Goal: Transaction & Acquisition: Purchase product/service

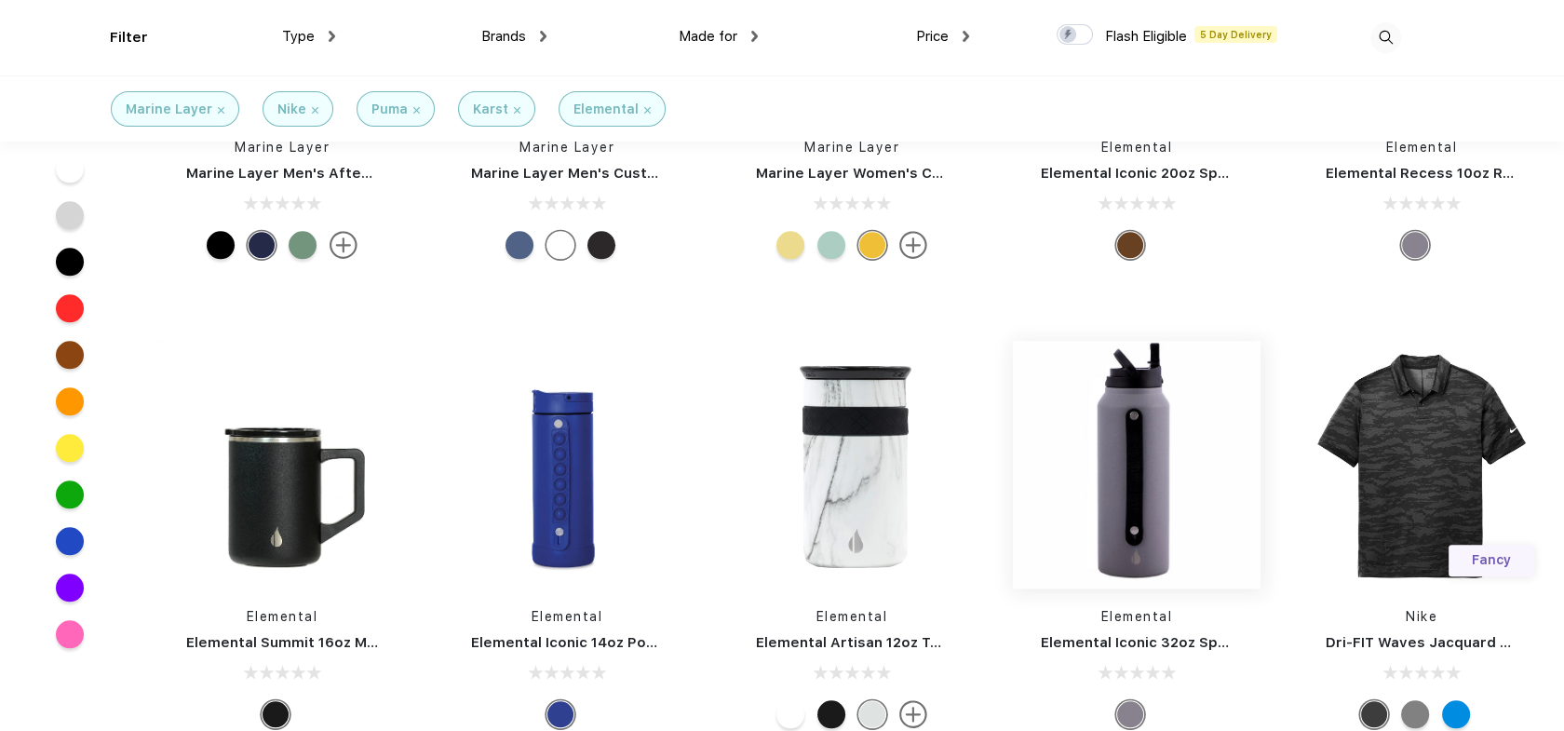
scroll to position [11546, 0]
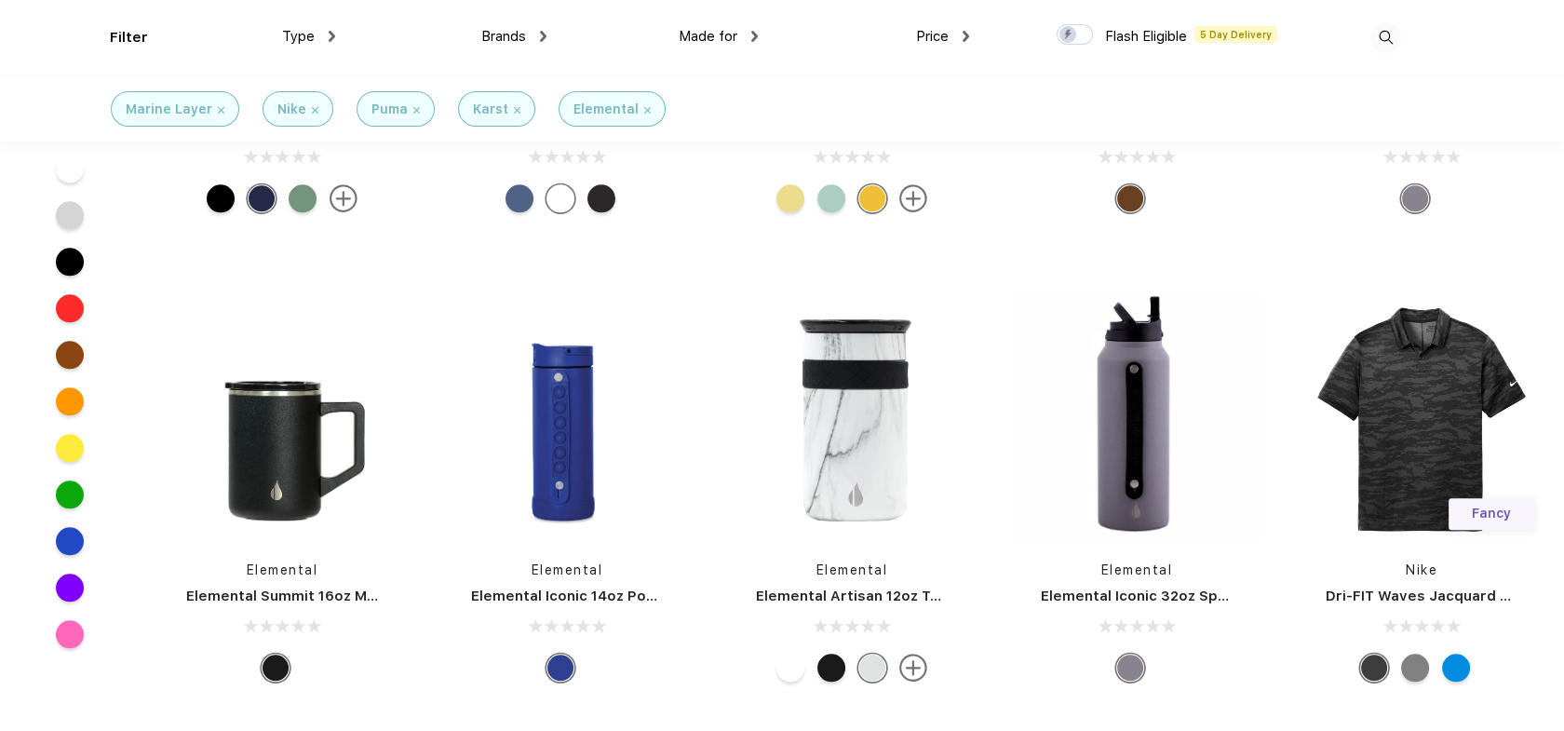
click at [792, 670] on div at bounding box center [791, 668] width 28 height 28
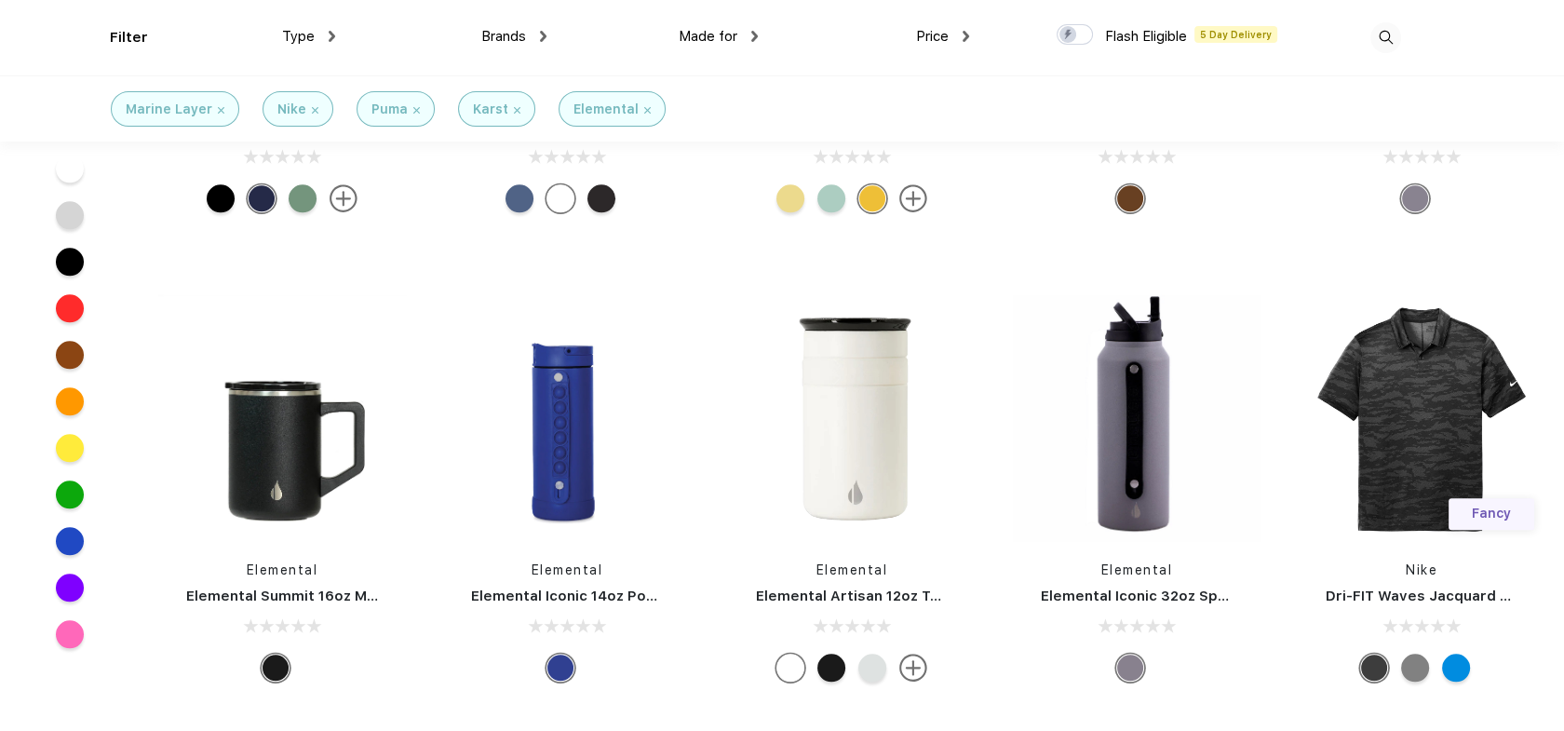
click at [820, 664] on div at bounding box center [832, 668] width 28 height 28
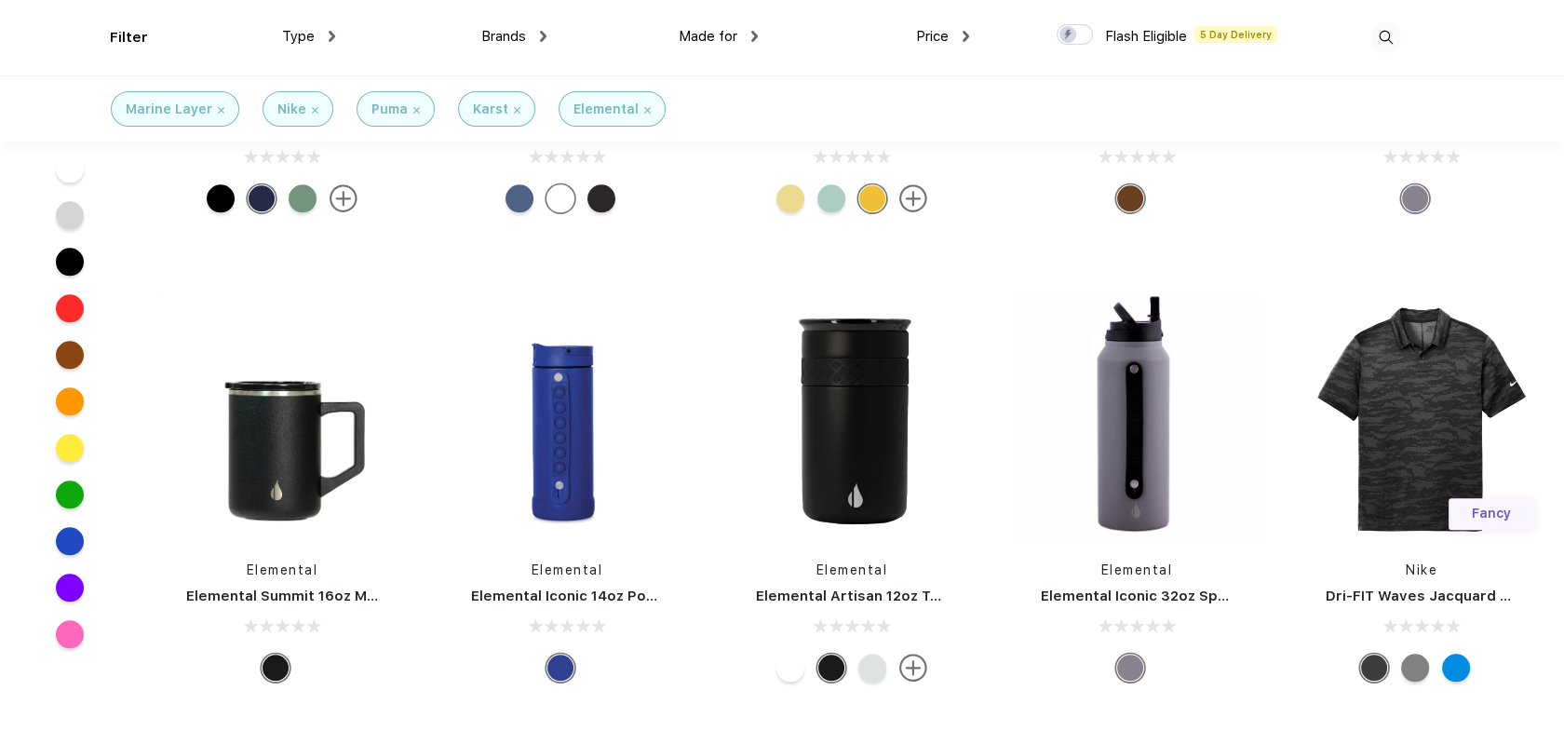
click at [795, 662] on div at bounding box center [791, 668] width 28 height 28
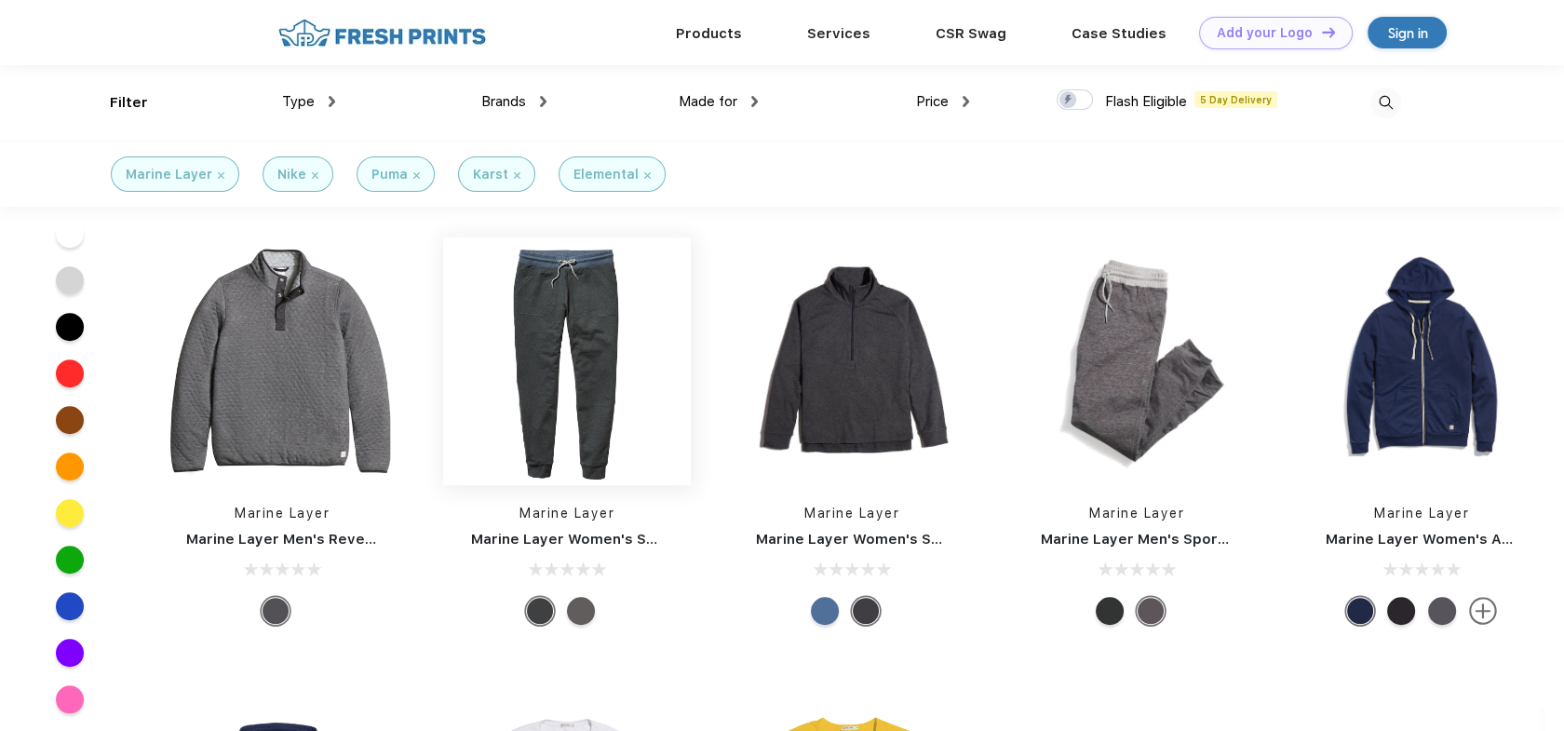
scroll to position [10428, 0]
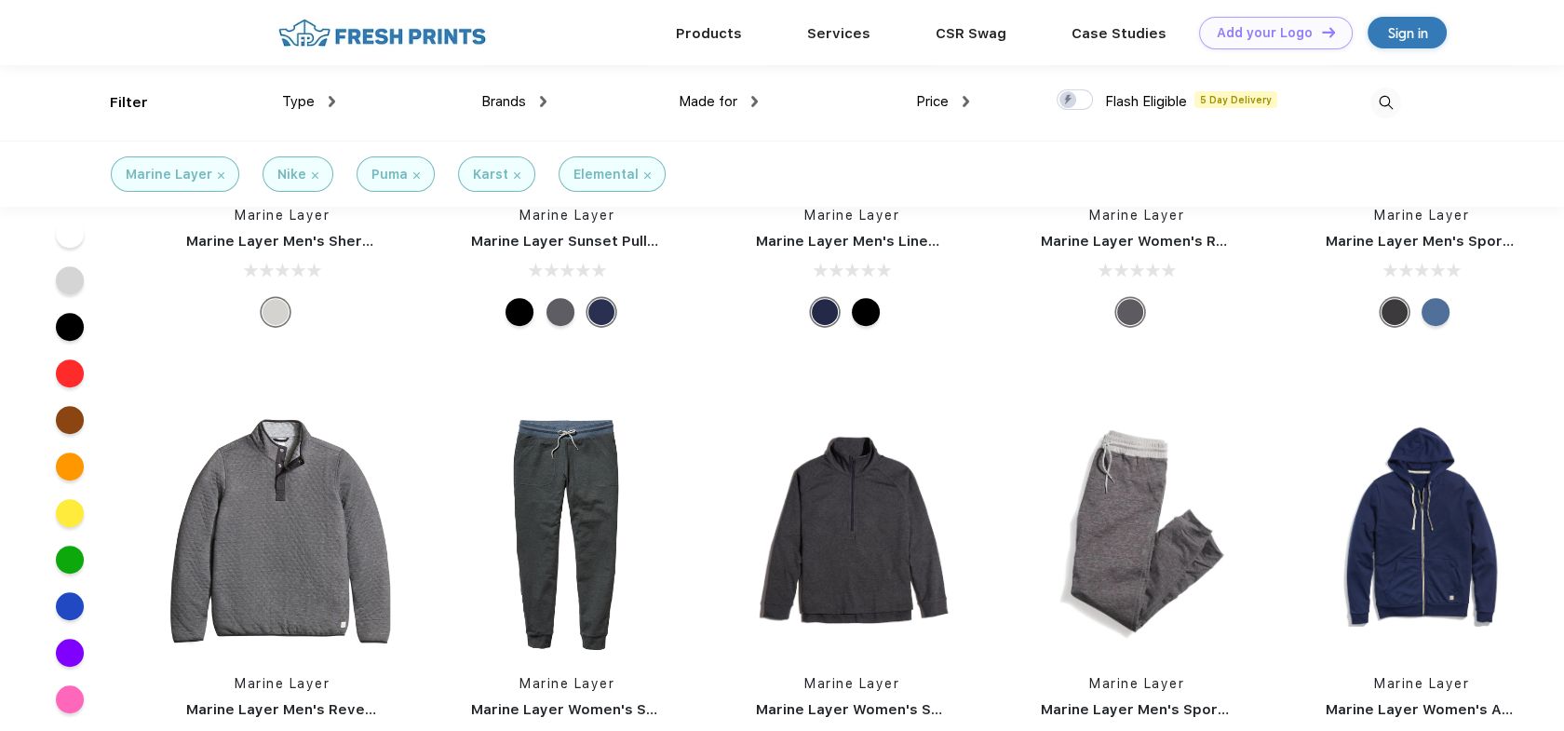
click at [304, 96] on span "Type" at bounding box center [298, 101] width 33 height 17
click at [319, 101] on div "Type" at bounding box center [308, 101] width 53 height 21
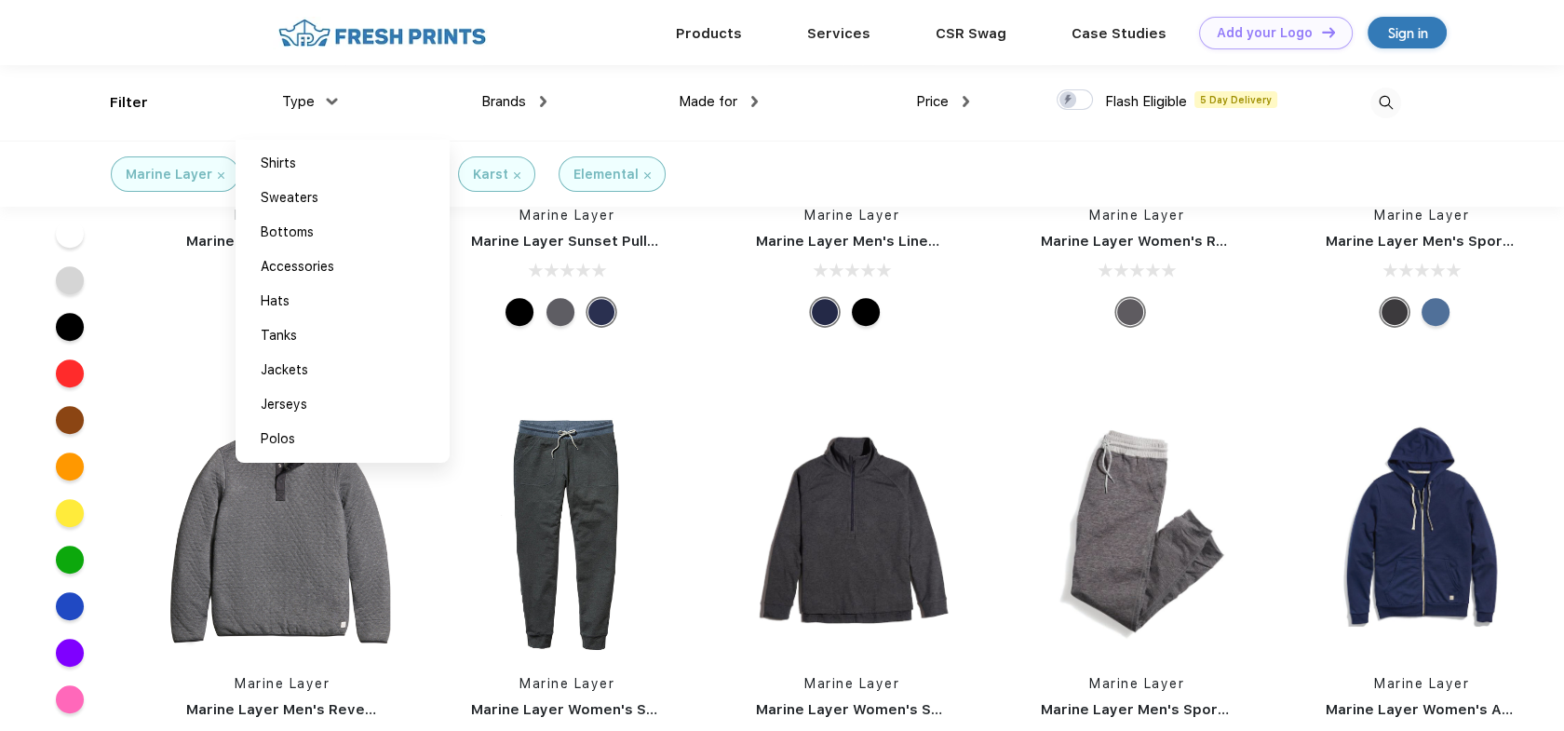
click at [548, 100] on div "Made for Unisex Women Men Youth" at bounding box center [652, 102] width 211 height 75
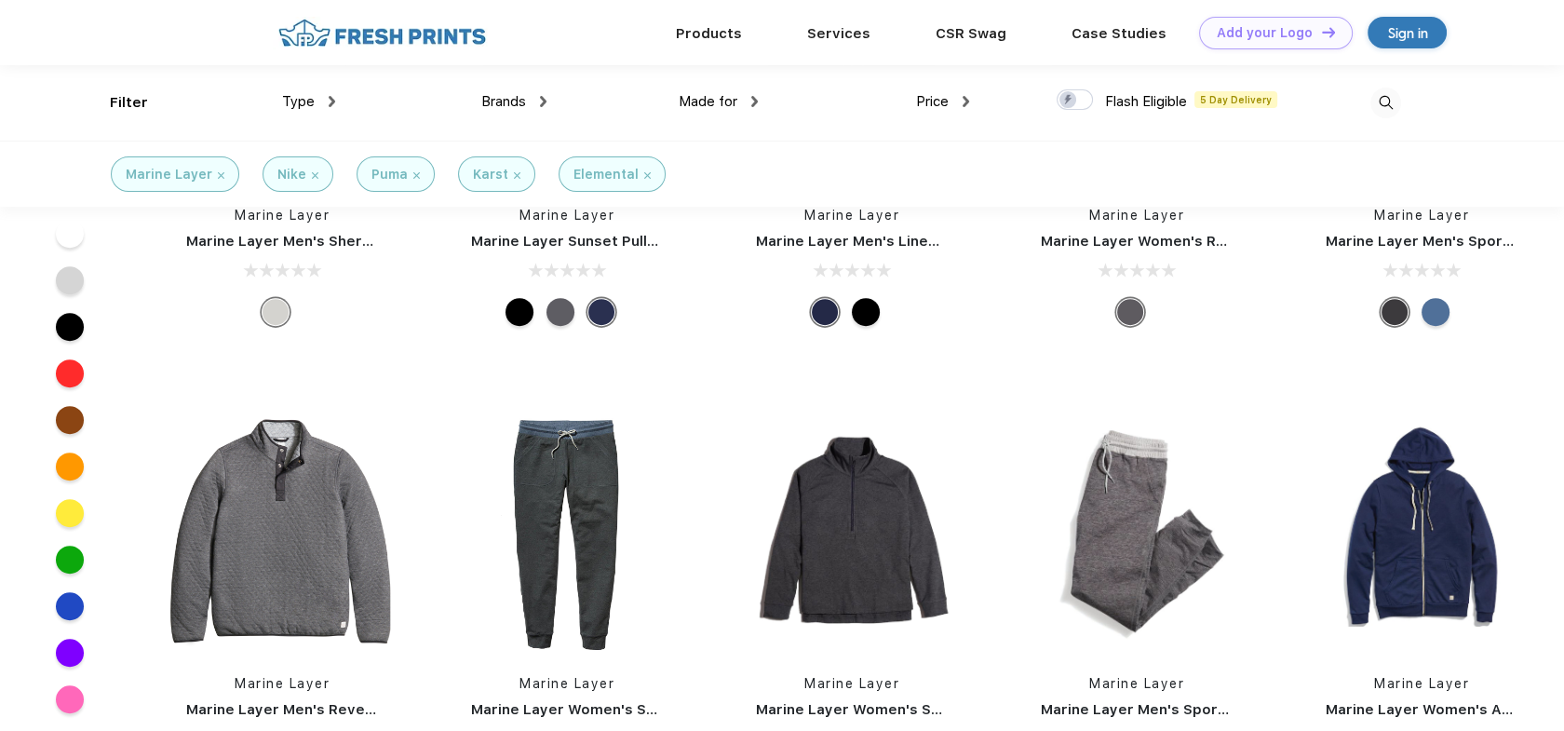
click at [724, 100] on span "Made for" at bounding box center [708, 101] width 59 height 17
click at [742, 102] on div "Made for" at bounding box center [718, 101] width 79 height 21
click at [533, 95] on div "Brands" at bounding box center [513, 101] width 65 height 21
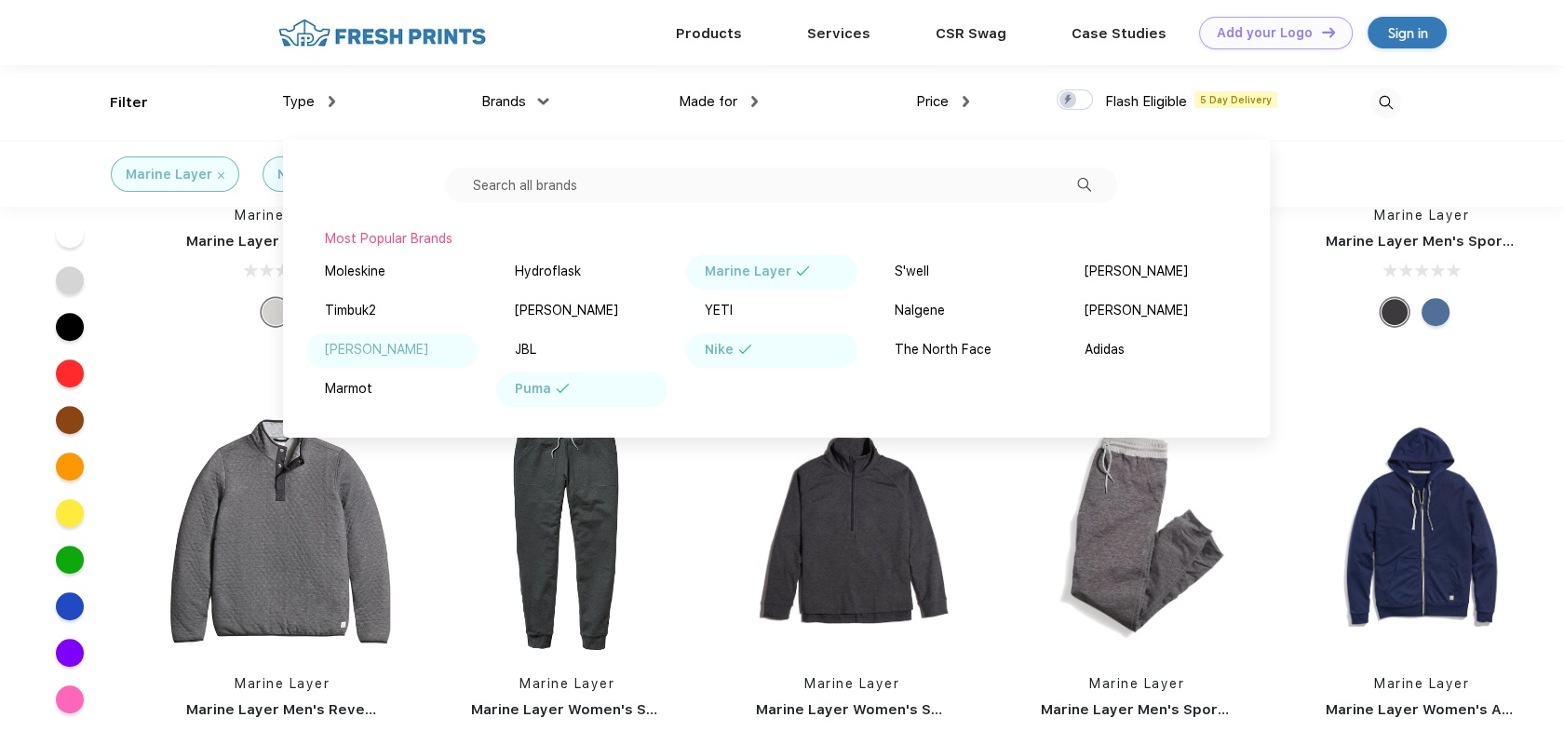
click at [401, 347] on div "[PERSON_NAME]" at bounding box center [391, 350] width 171 height 34
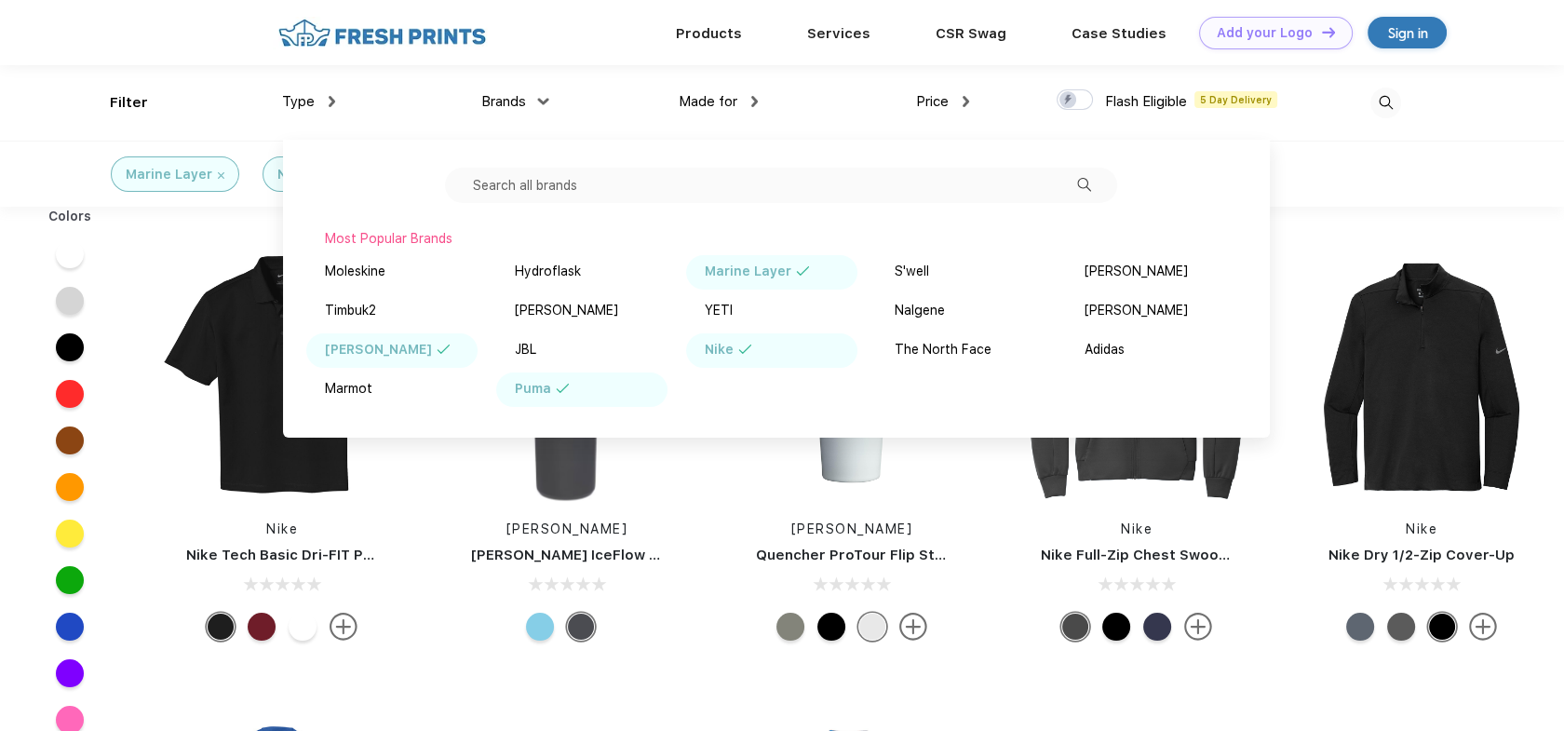
click at [537, 382] on div "Puma" at bounding box center [533, 389] width 36 height 20
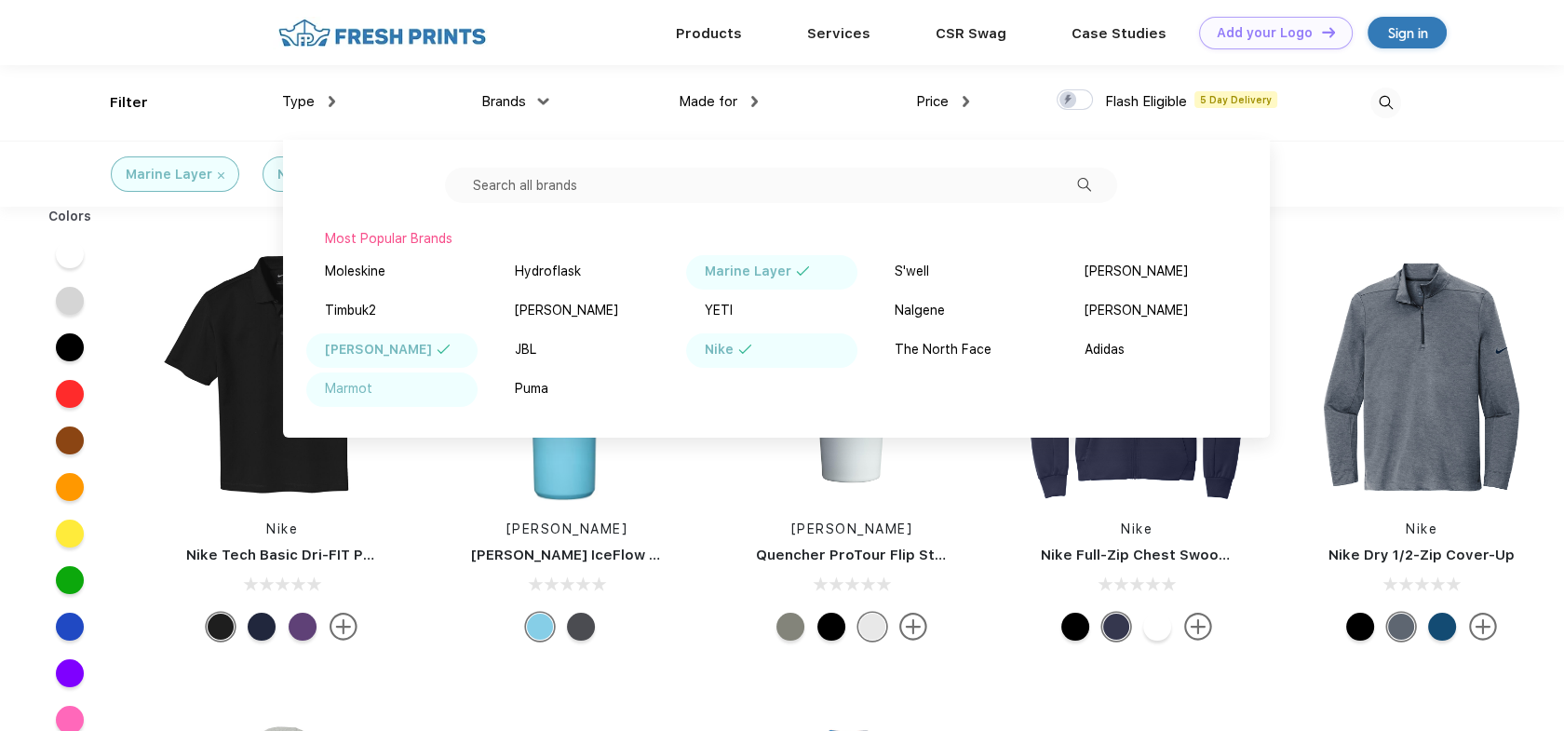
click at [368, 390] on div "Marmot" at bounding box center [348, 389] width 47 height 20
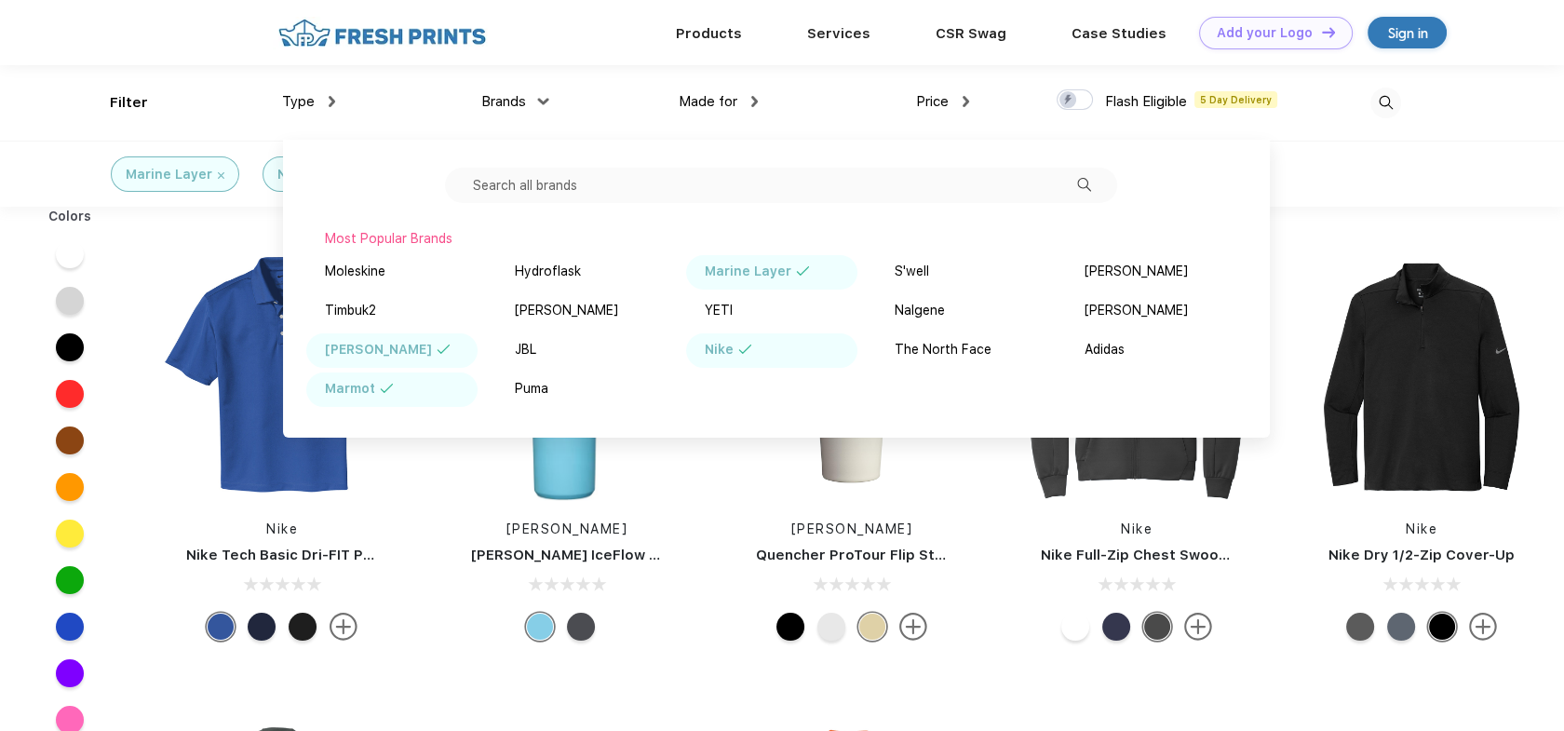
click at [751, 359] on div "Nike" at bounding box center [771, 350] width 171 height 34
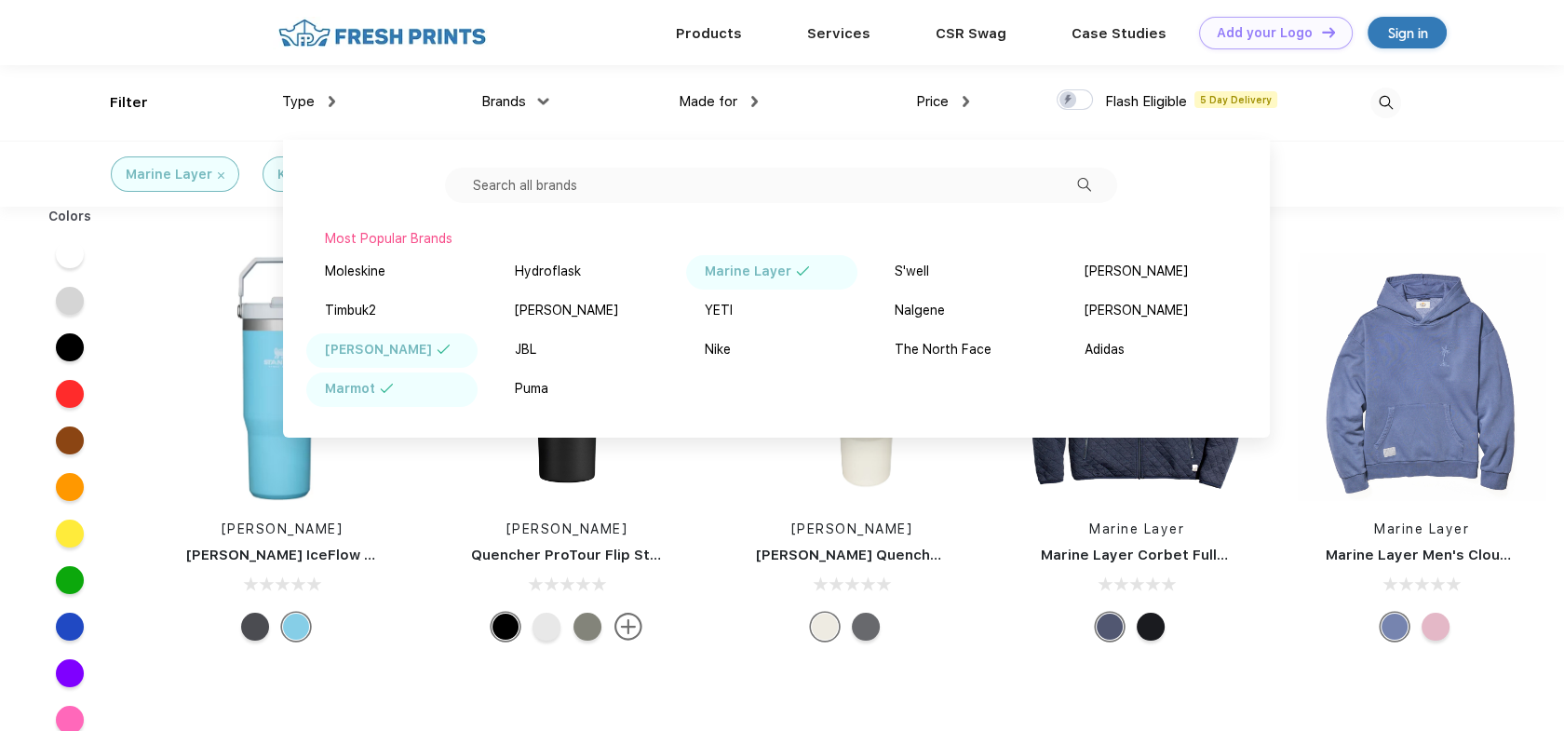
click at [761, 270] on div "Marine Layer" at bounding box center [748, 272] width 87 height 20
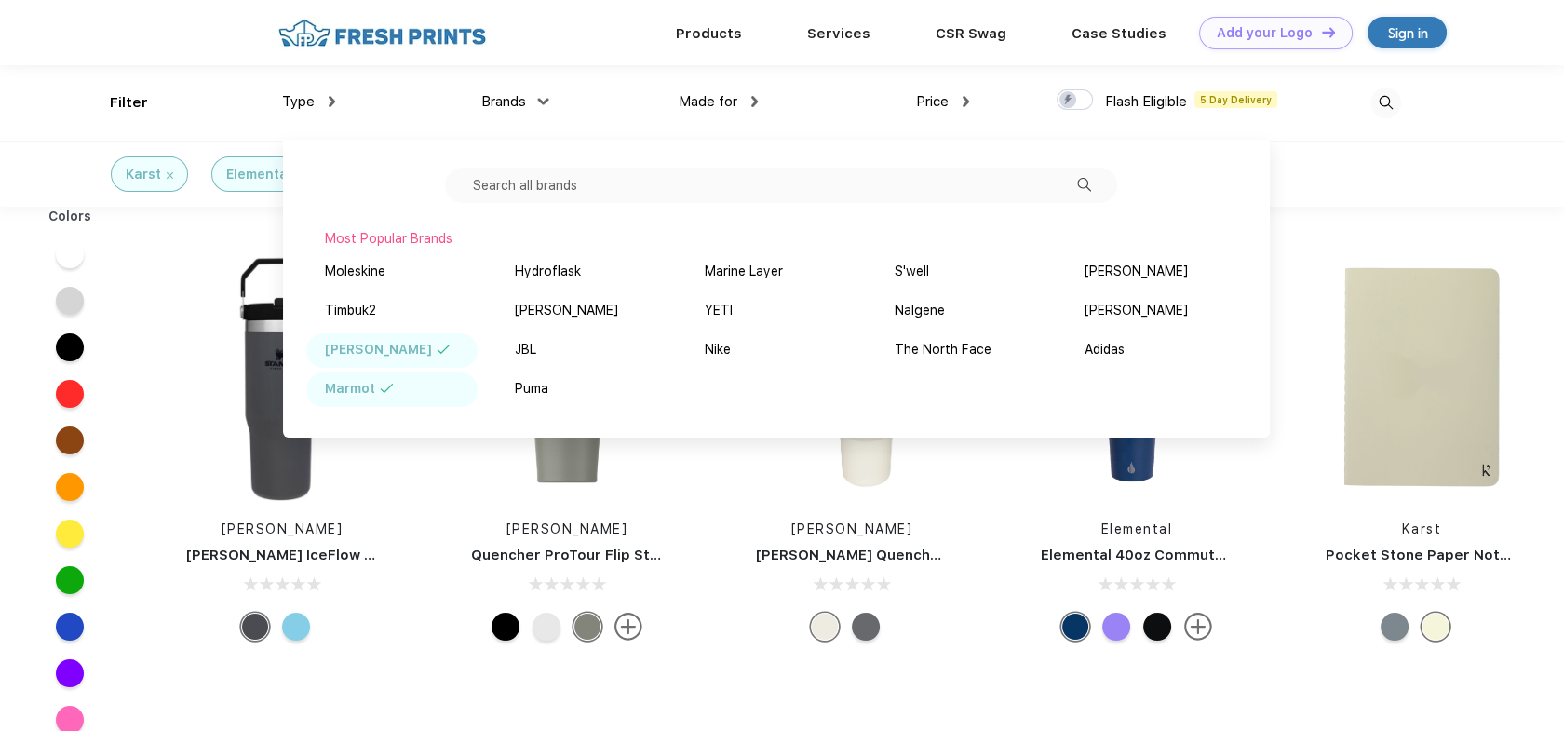
click at [399, 342] on div "[PERSON_NAME]" at bounding box center [391, 350] width 171 height 34
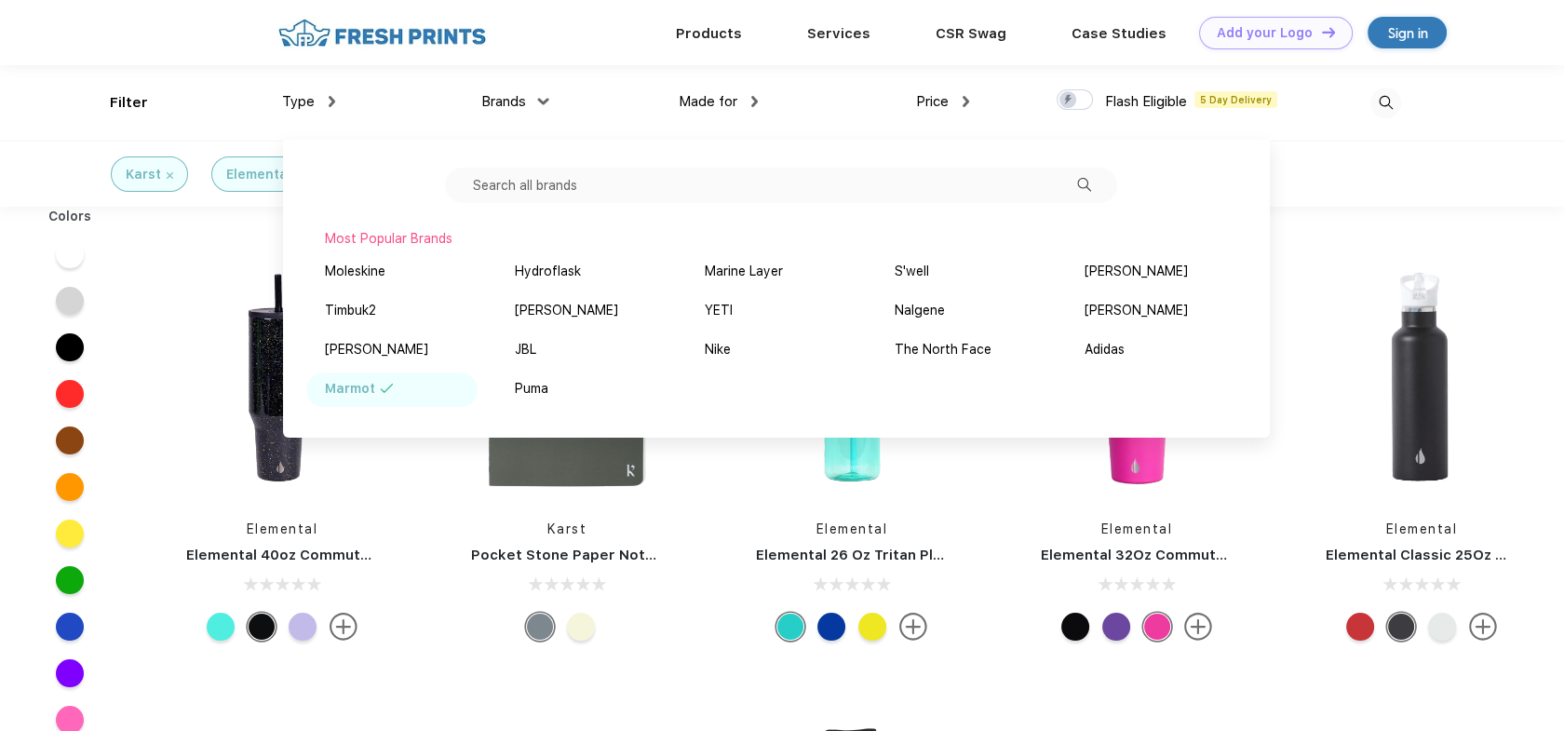
click at [390, 380] on div "Marmot" at bounding box center [391, 389] width 171 height 34
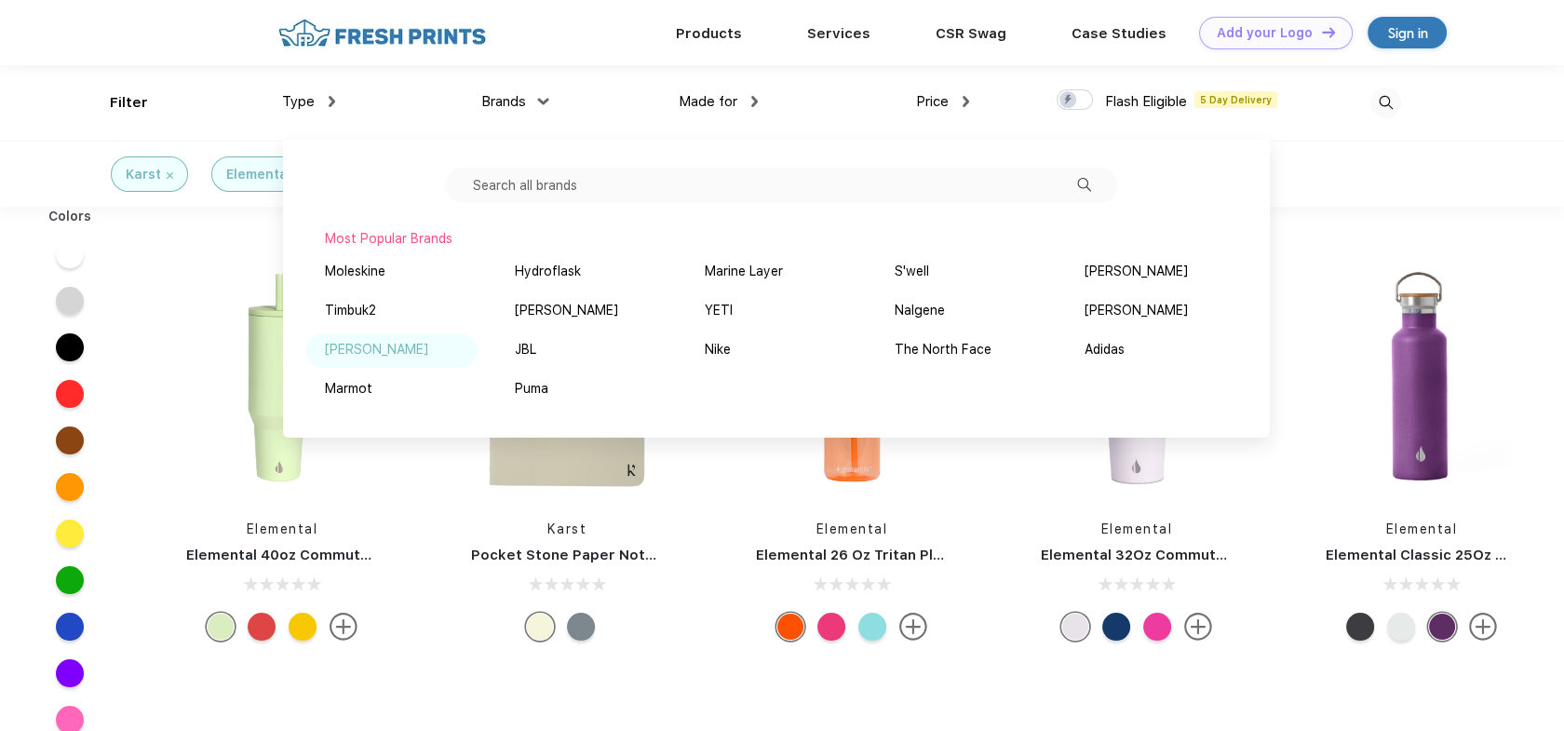
click at [433, 352] on img at bounding box center [440, 349] width 14 height 9
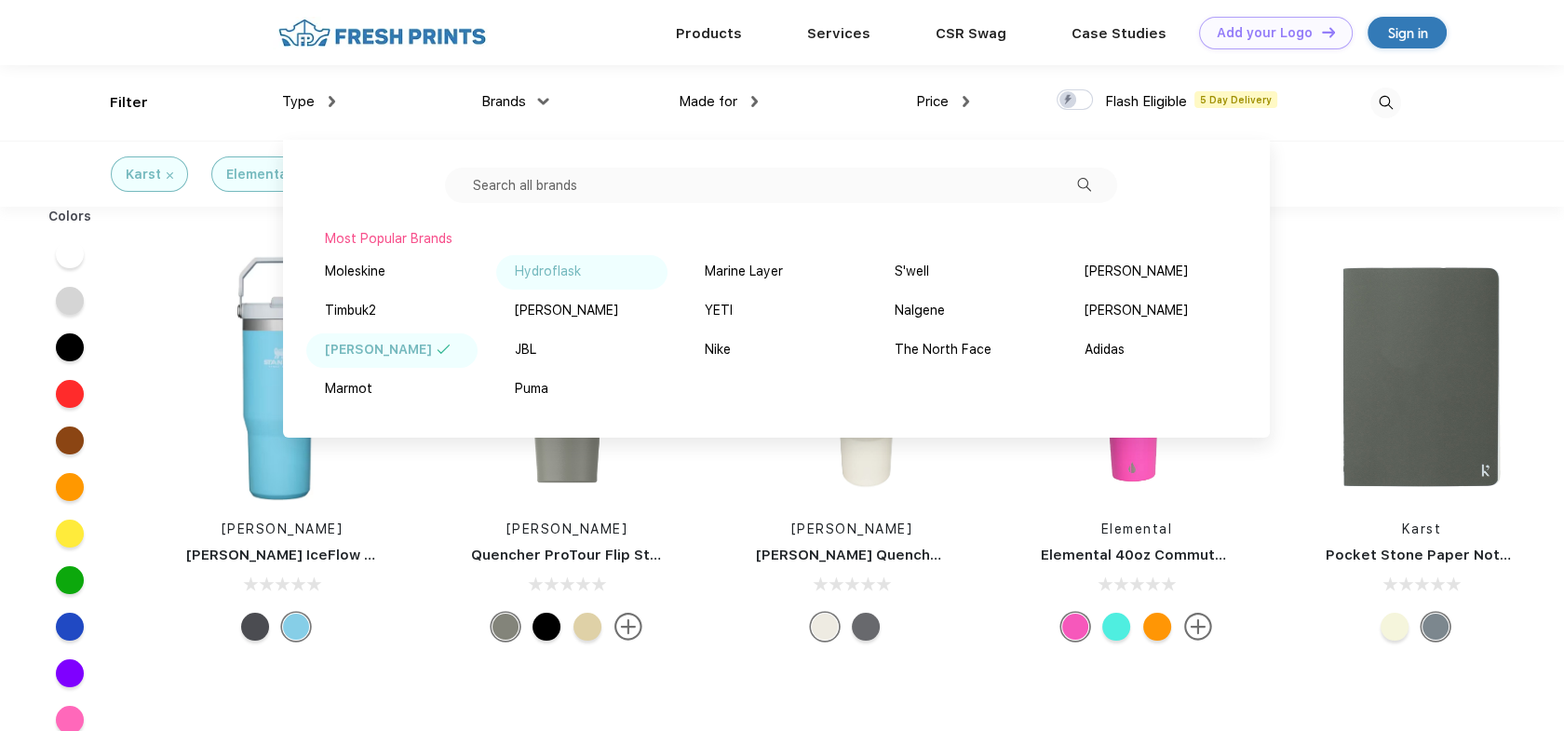
click at [546, 262] on div "Hydroflask" at bounding box center [548, 272] width 66 height 20
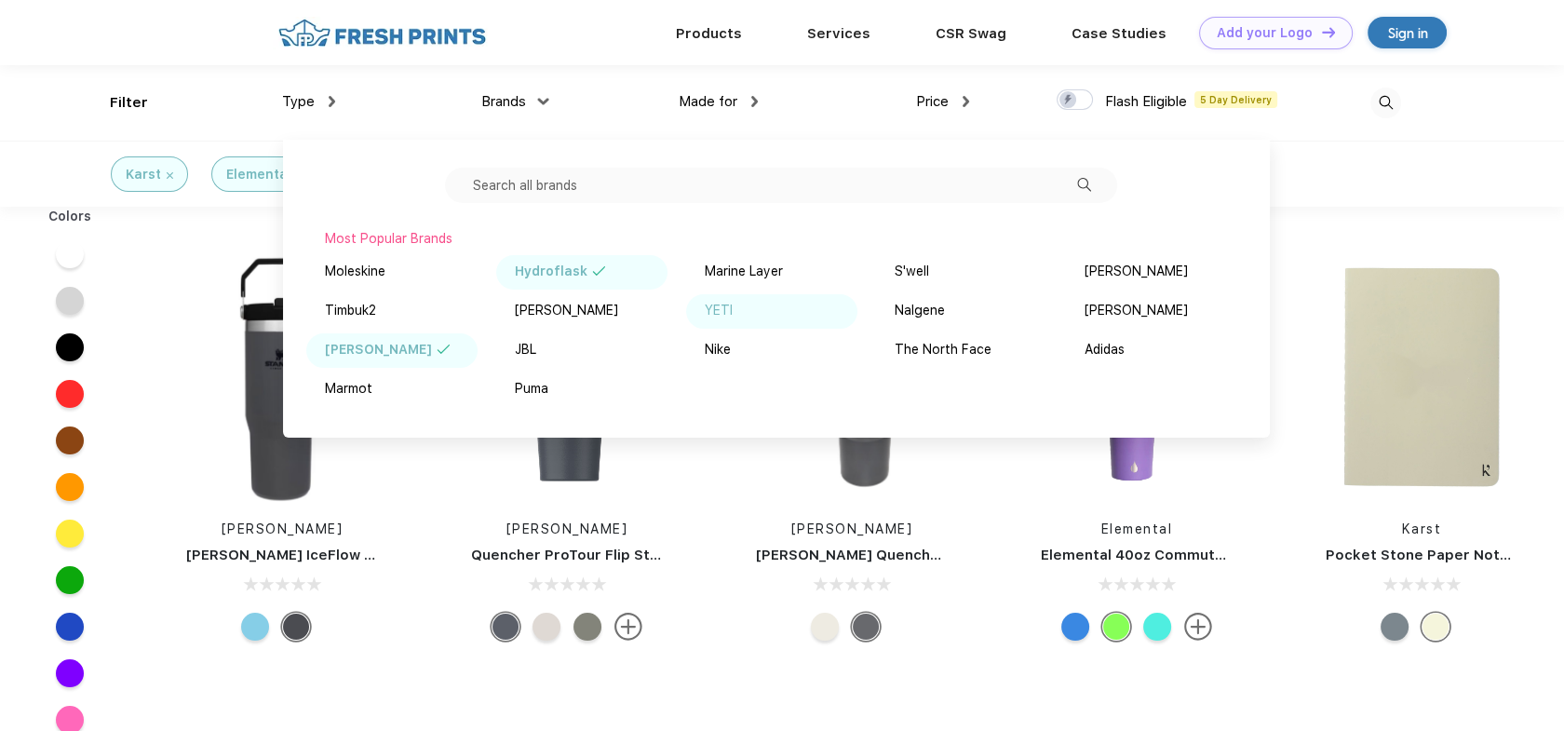
click at [718, 304] on div "YETI" at bounding box center [719, 311] width 28 height 20
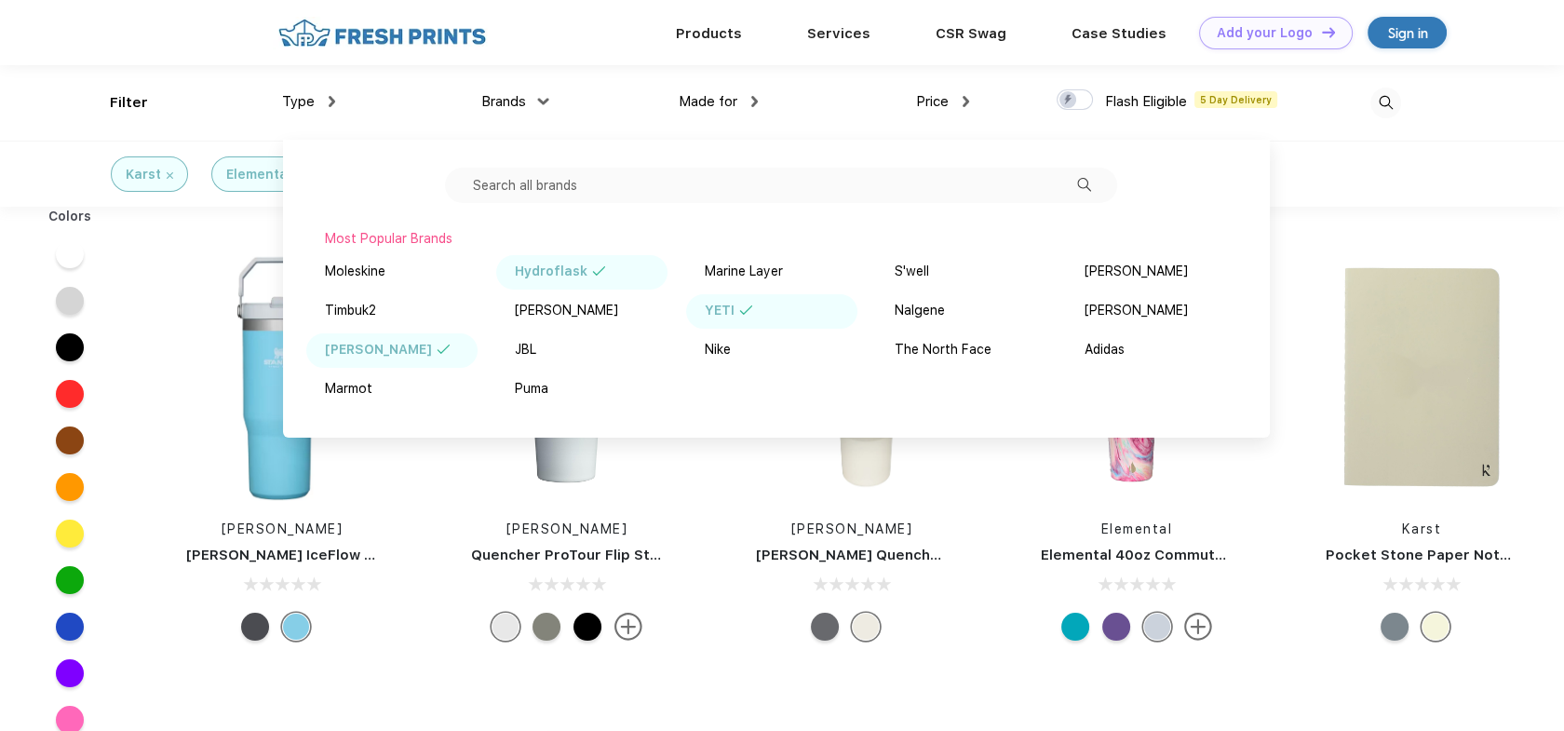
click at [530, 100] on div "Brands" at bounding box center [513, 101] width 65 height 21
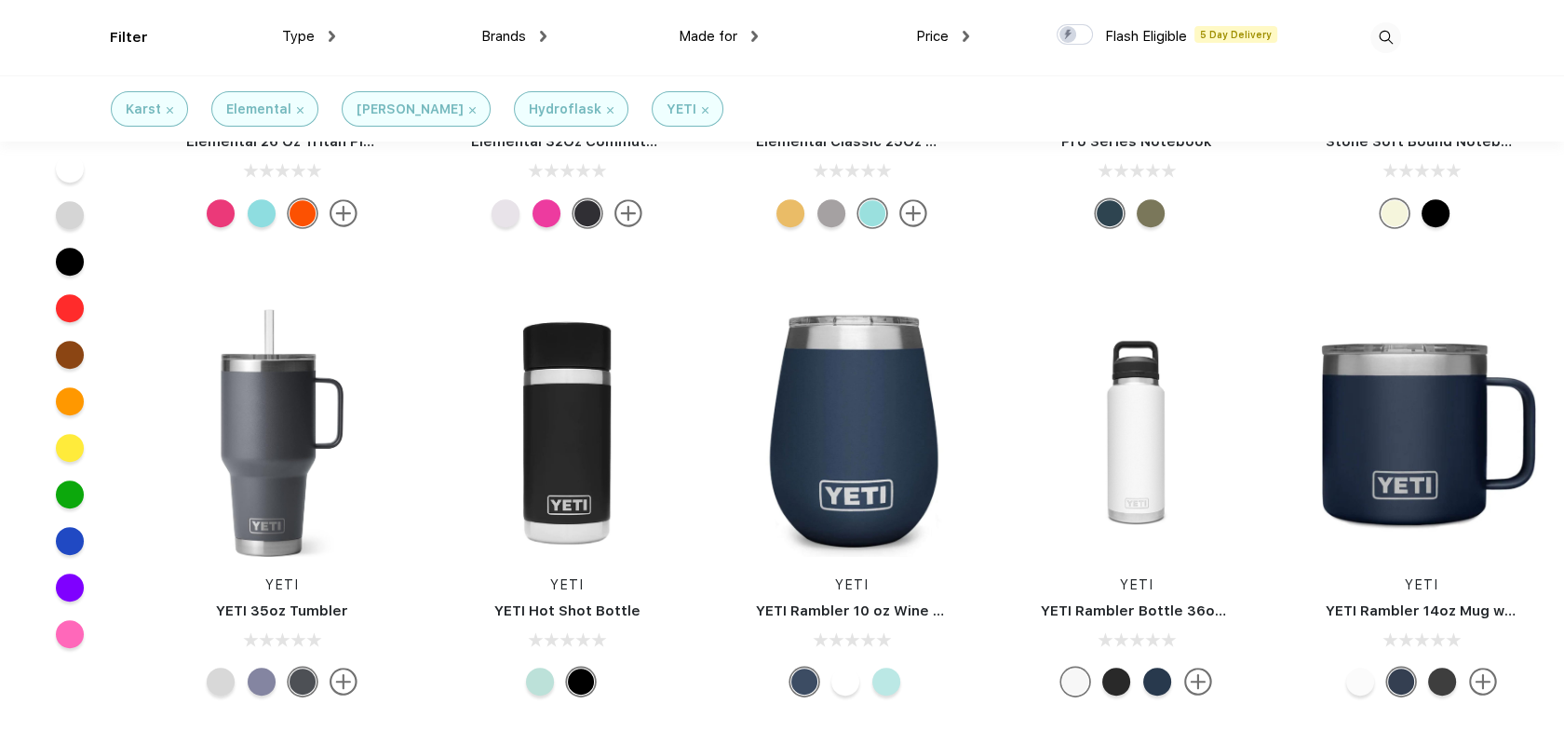
scroll to position [1304, 0]
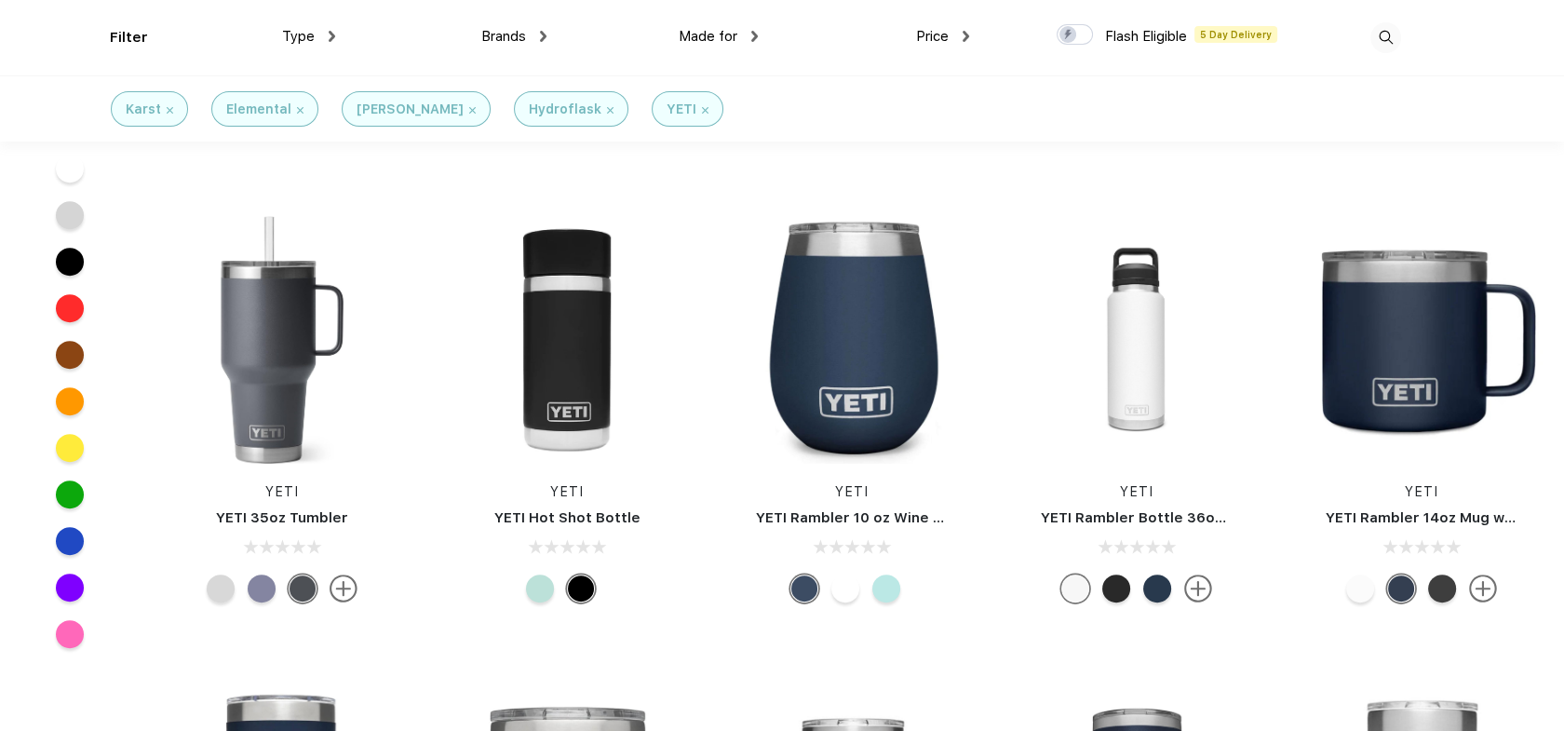
click at [851, 592] on div at bounding box center [845, 588] width 28 height 28
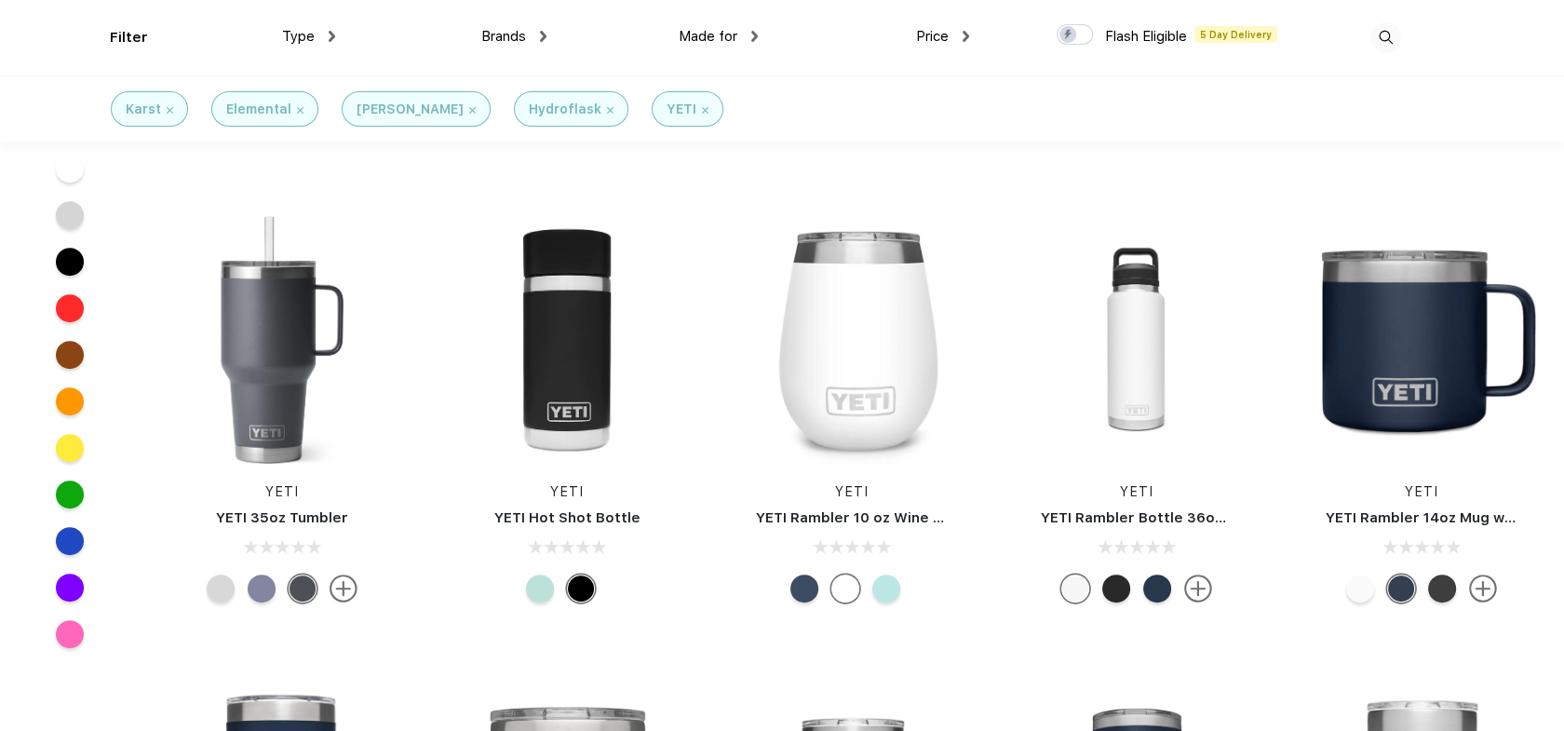
click at [1439, 592] on div at bounding box center [1442, 588] width 28 height 28
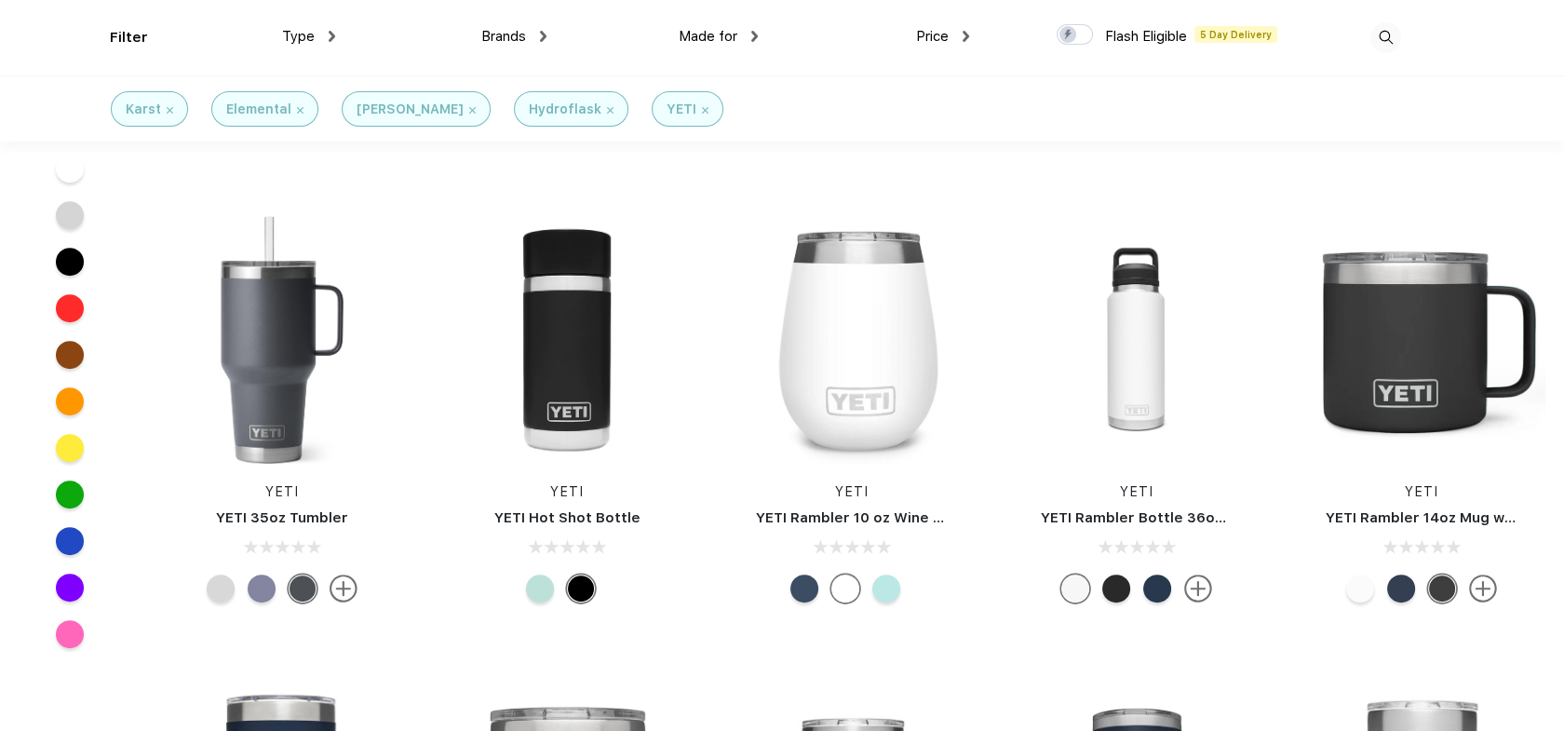
click at [1355, 589] on div at bounding box center [1360, 588] width 28 height 28
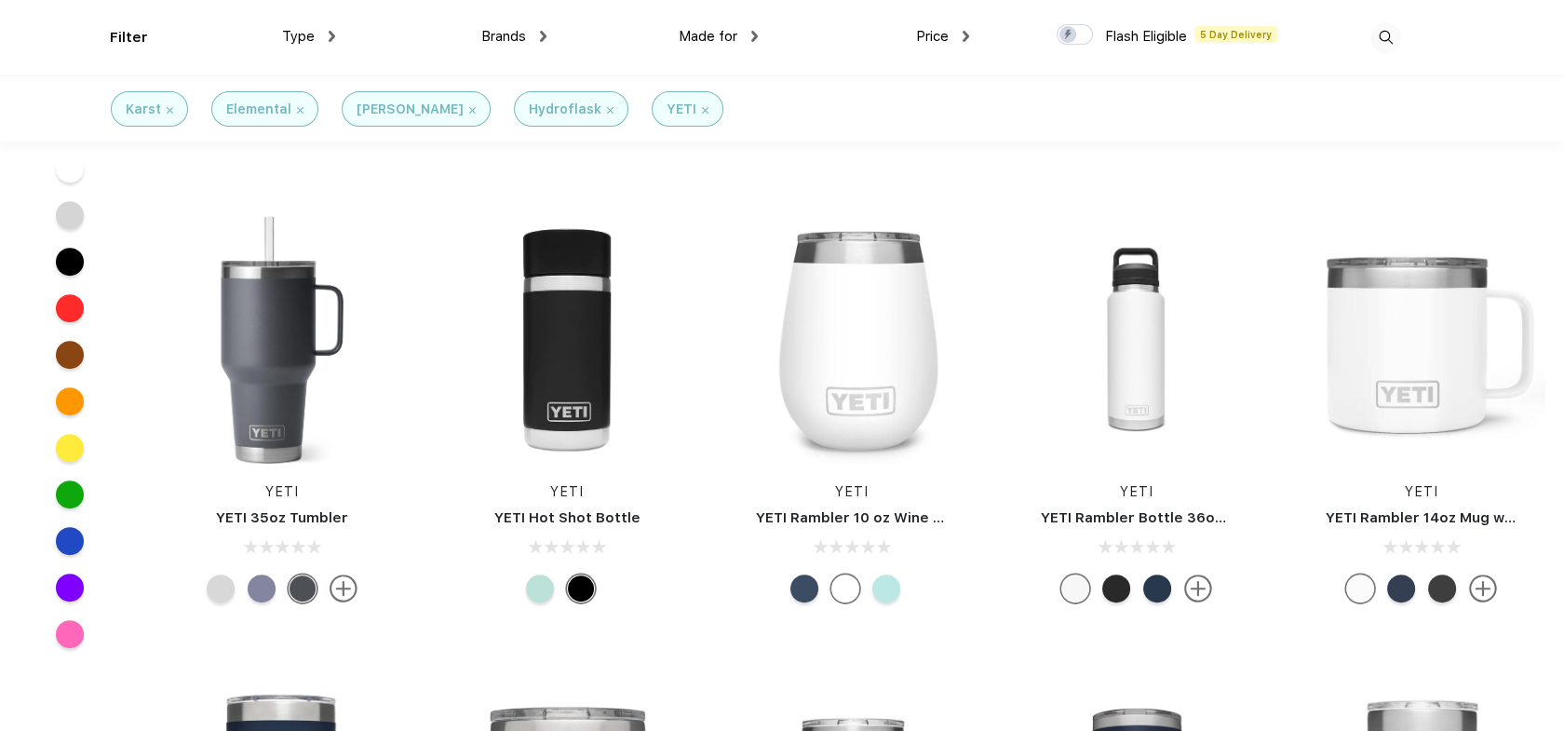
drag, startPoint x: 1377, startPoint y: 468, endPoint x: 1399, endPoint y: 518, distance: 53.8
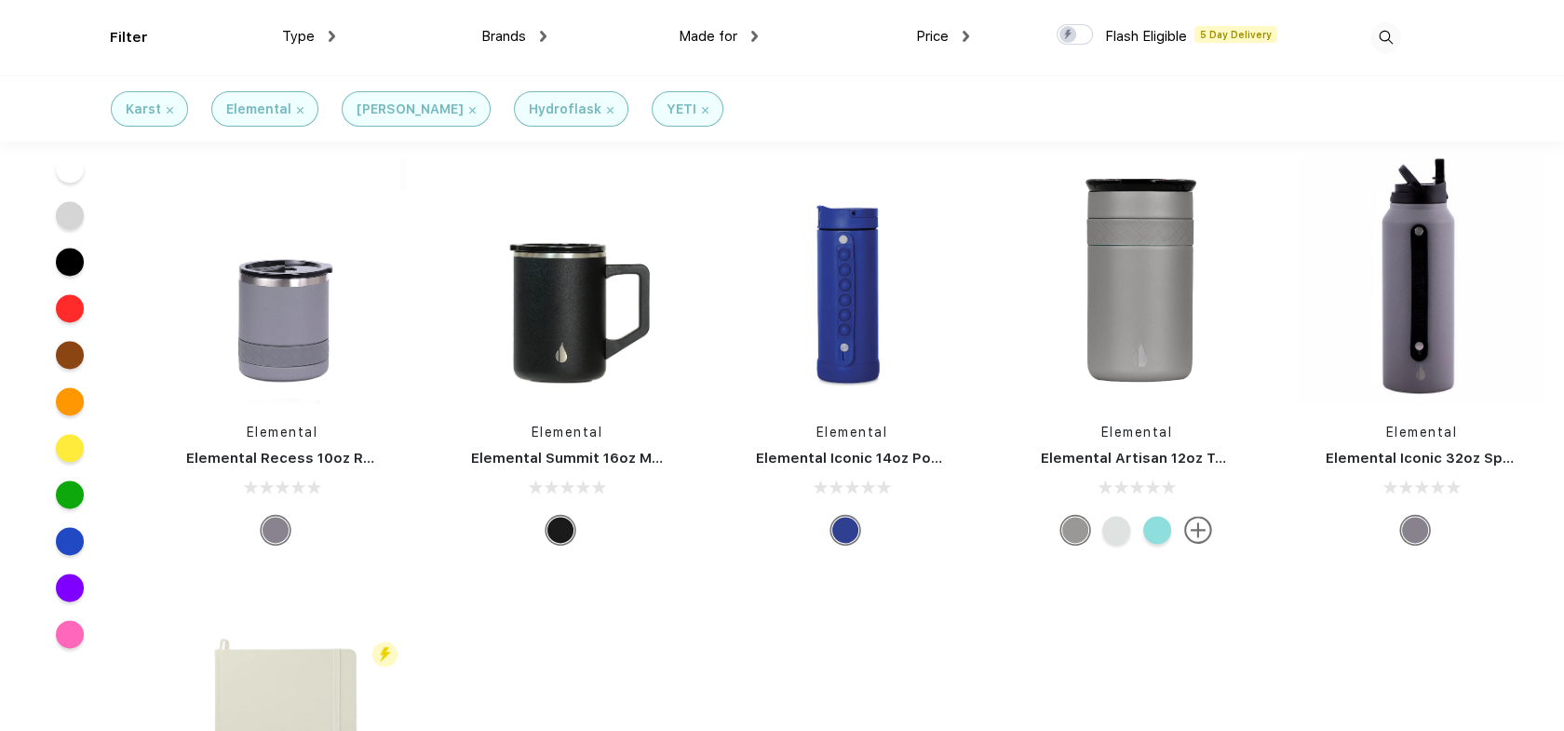
scroll to position [3259, 0]
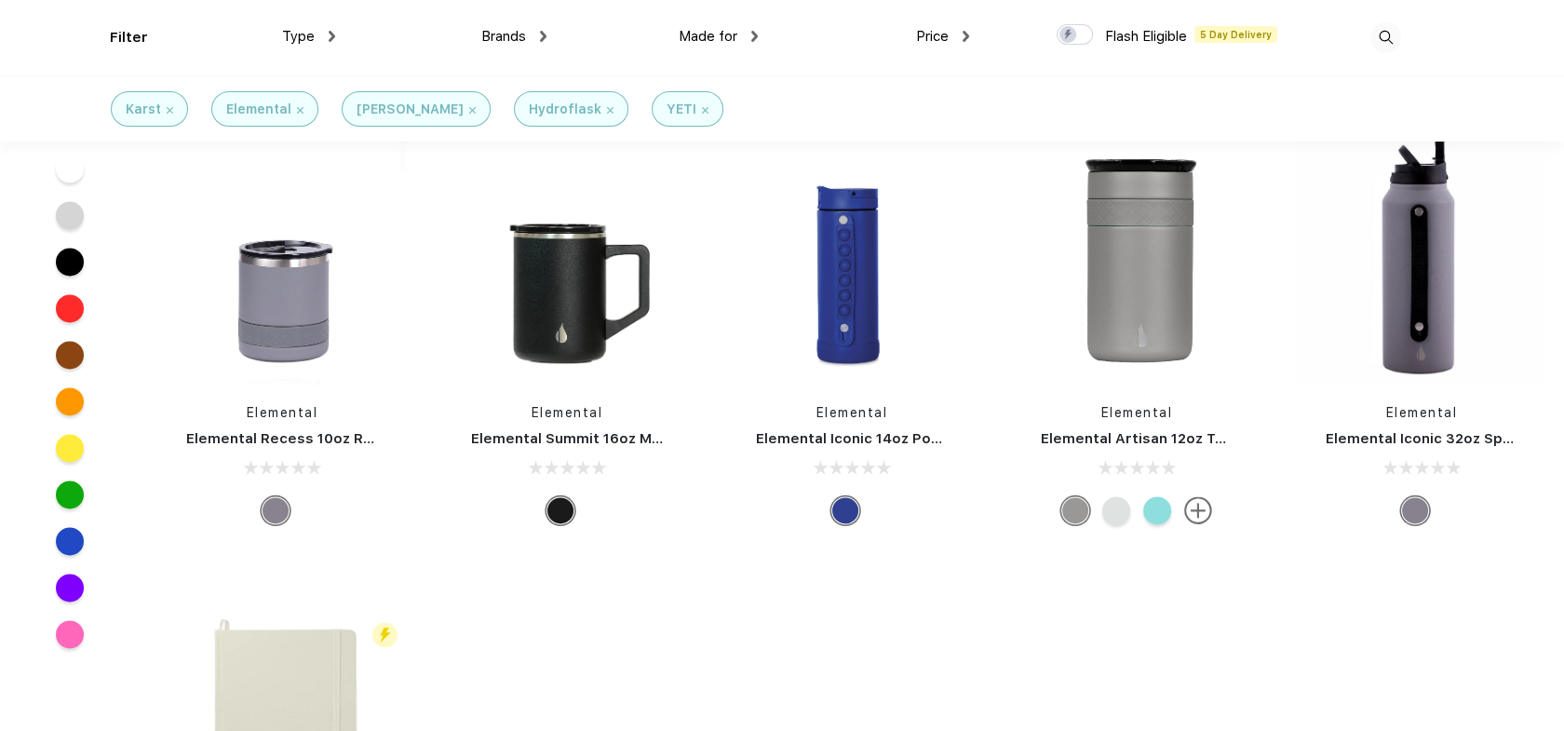
click at [1110, 507] on div at bounding box center [1116, 510] width 28 height 28
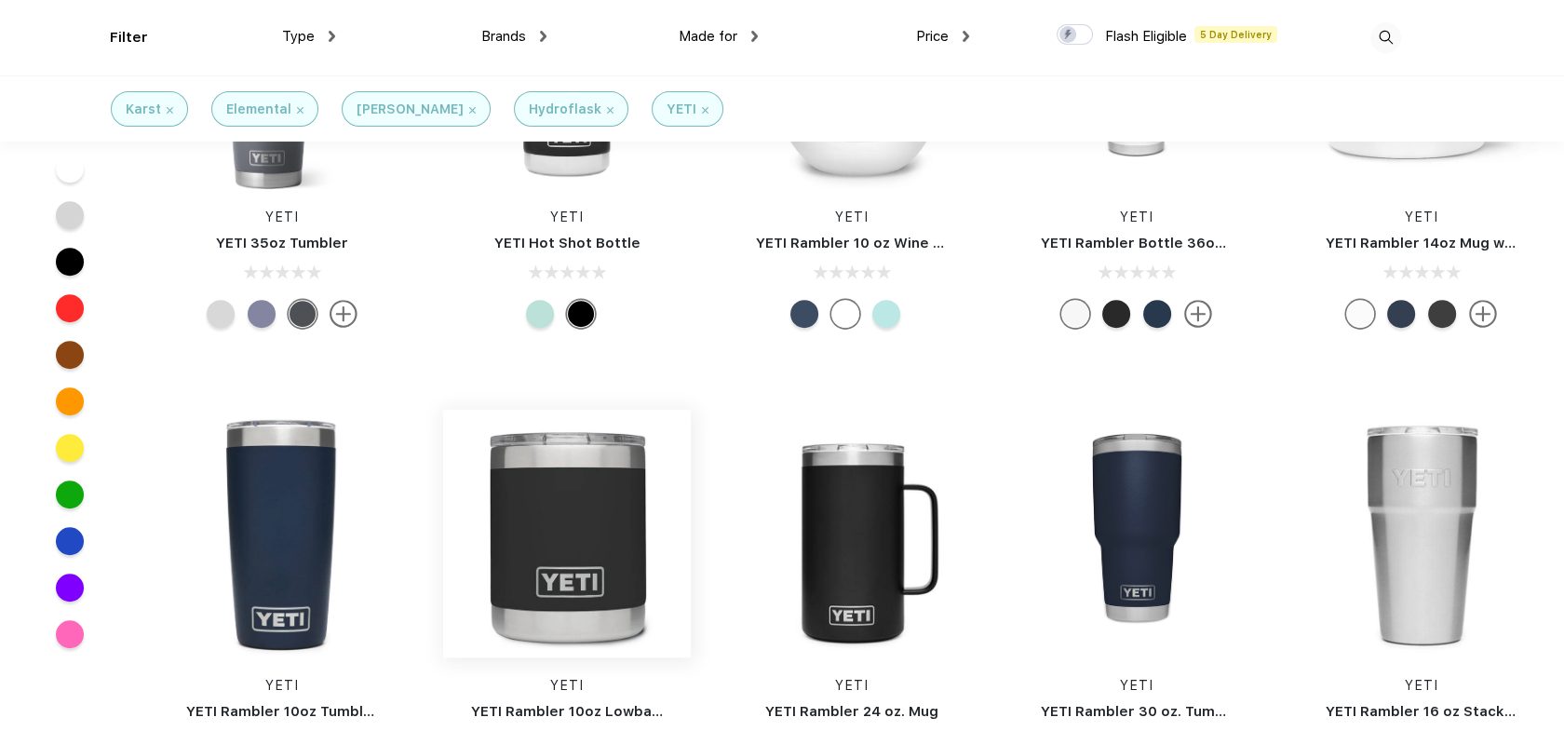
scroll to position [1676, 0]
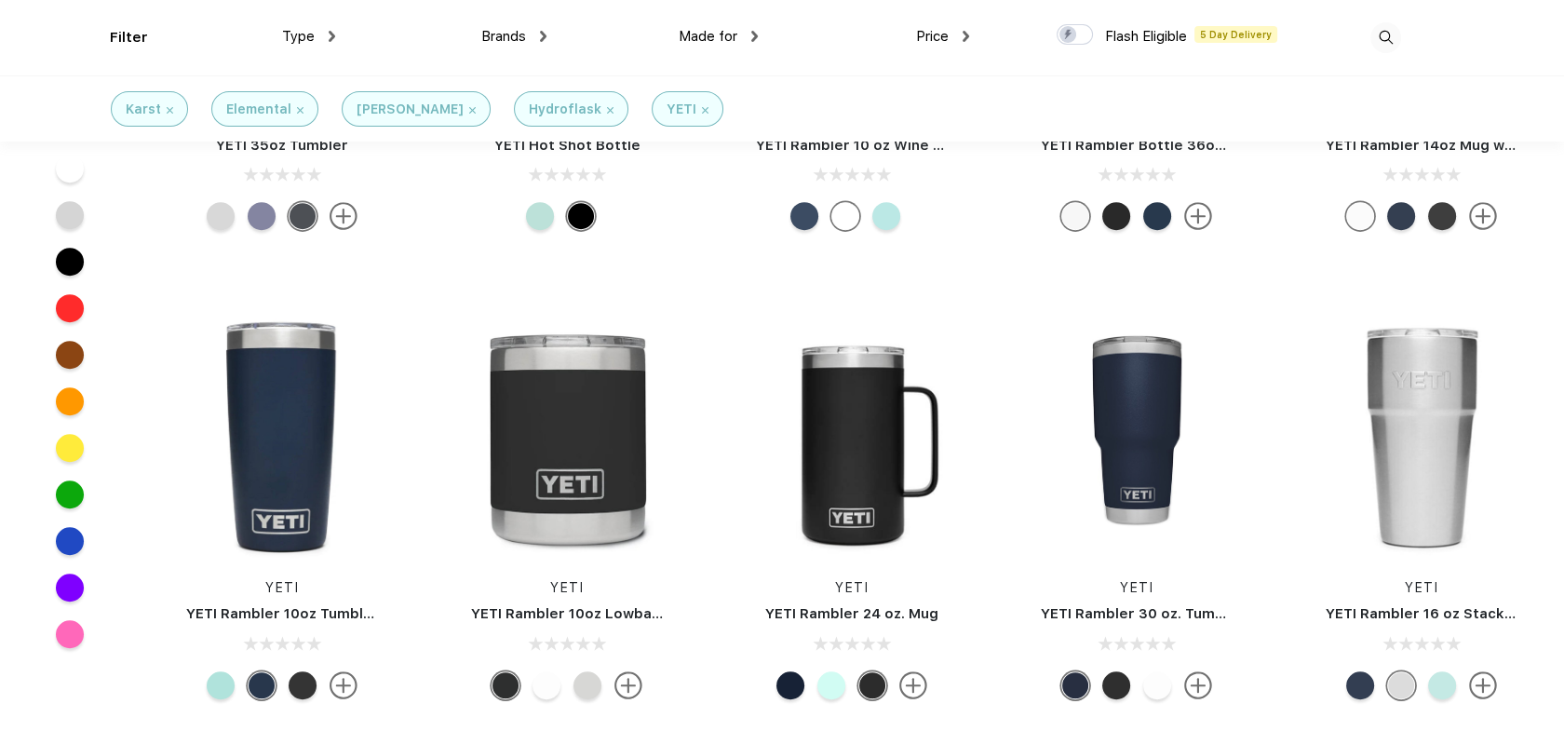
click at [549, 686] on div at bounding box center [547, 685] width 28 height 28
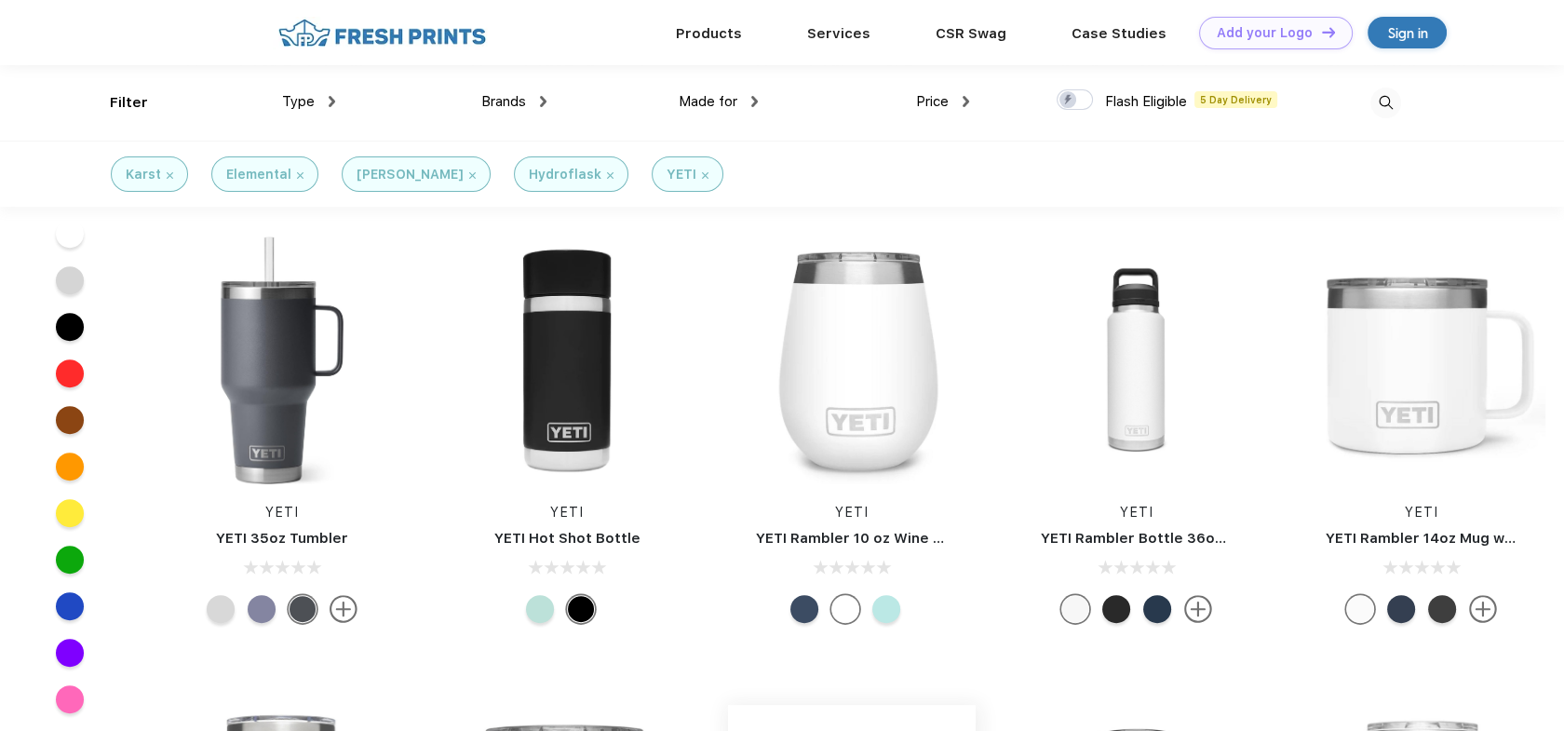
scroll to position [1210, 0]
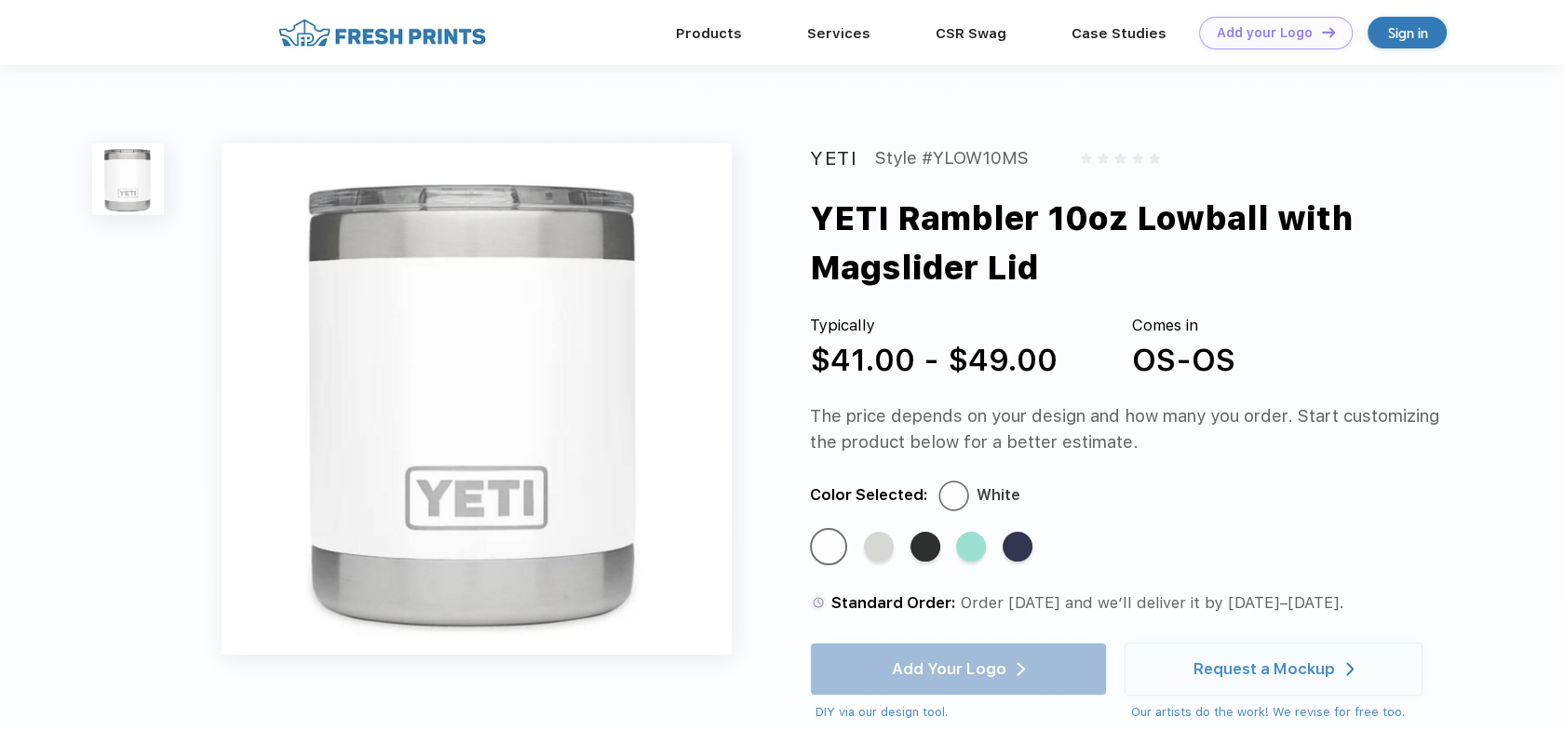
click at [951, 495] on div at bounding box center [953, 495] width 27 height 27
click at [840, 548] on div "Standard Color" at bounding box center [829, 547] width 30 height 30
click at [891, 548] on div "Standard Color" at bounding box center [879, 547] width 30 height 30
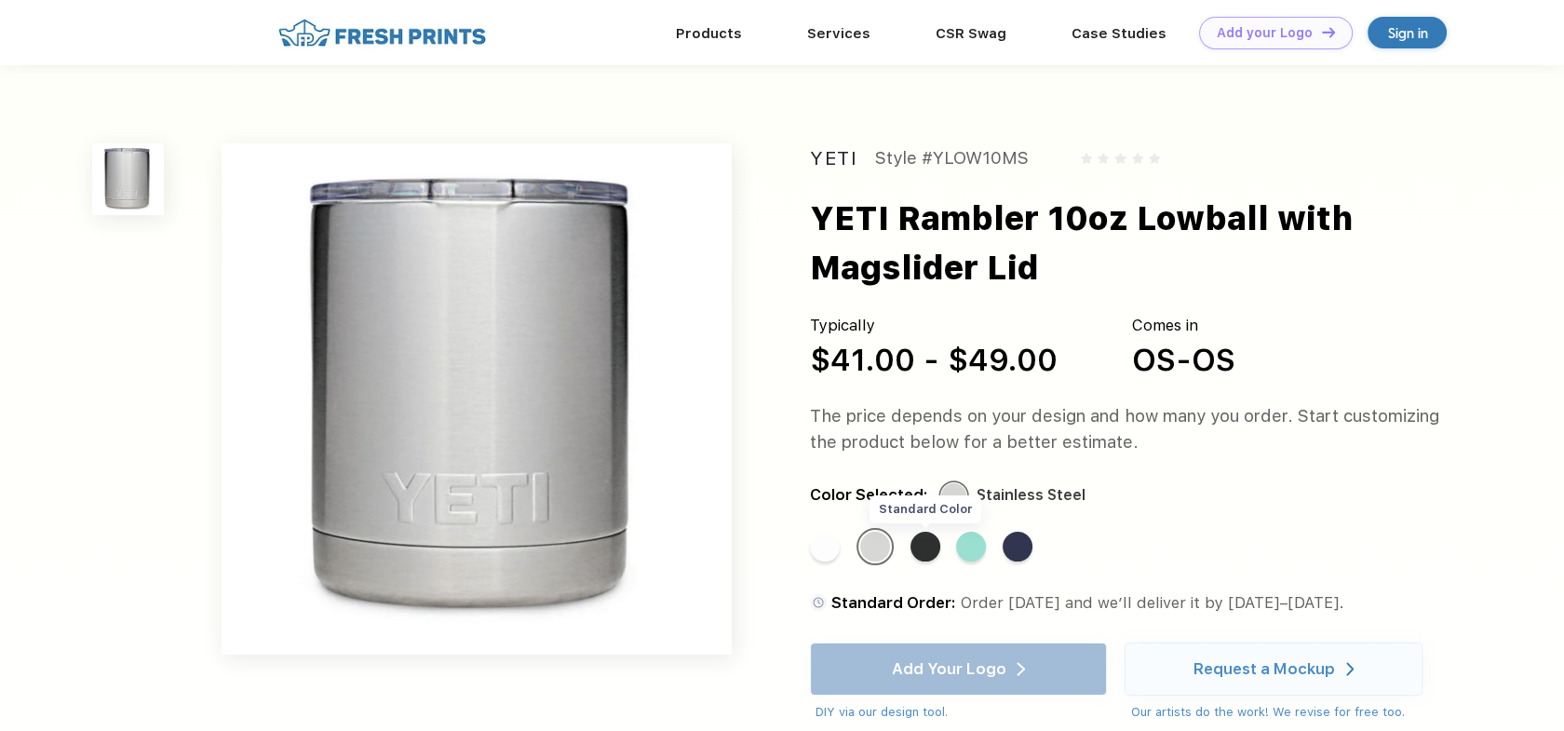
click at [933, 550] on div "Standard Color" at bounding box center [926, 547] width 30 height 30
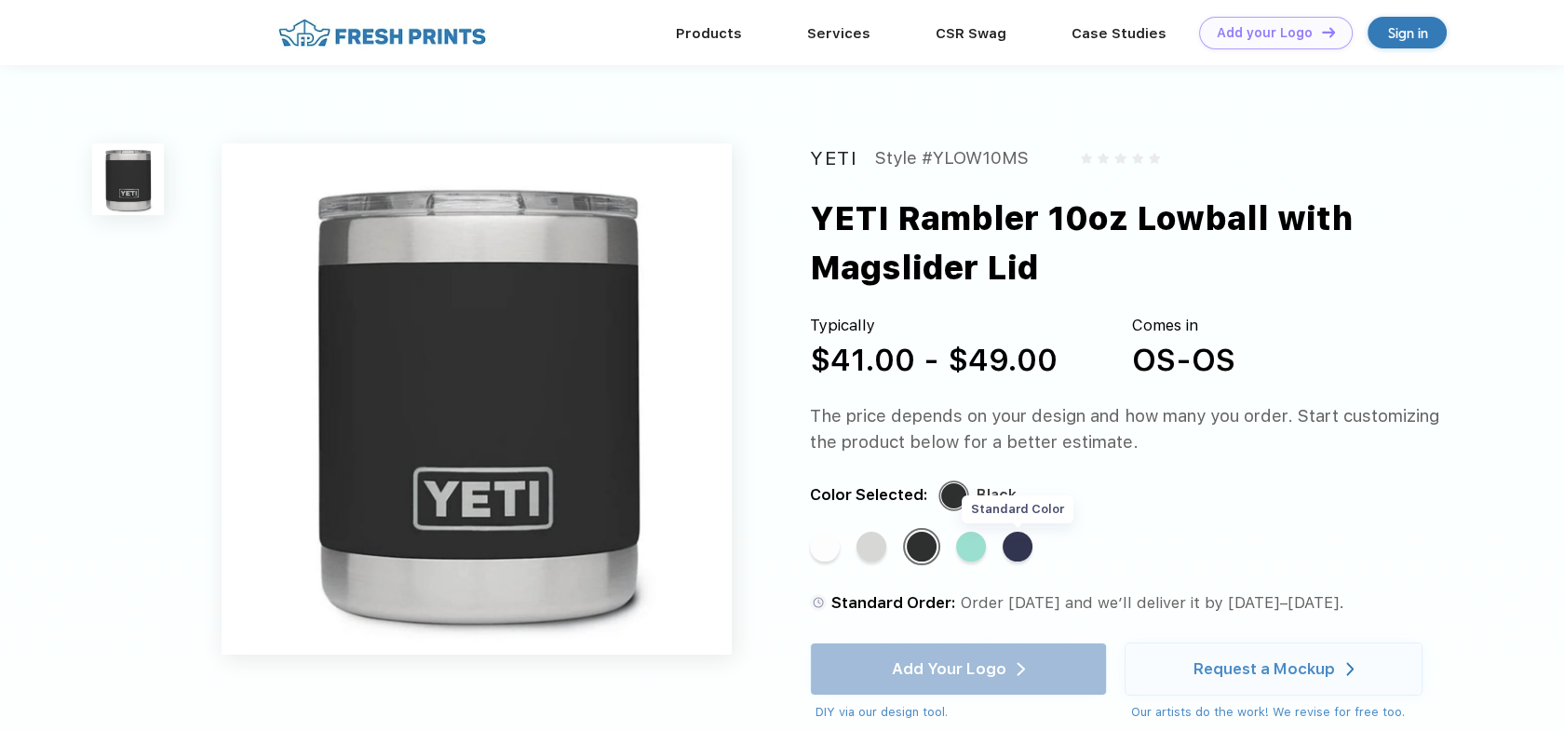
click at [1027, 541] on div "Standard Color" at bounding box center [1018, 547] width 30 height 30
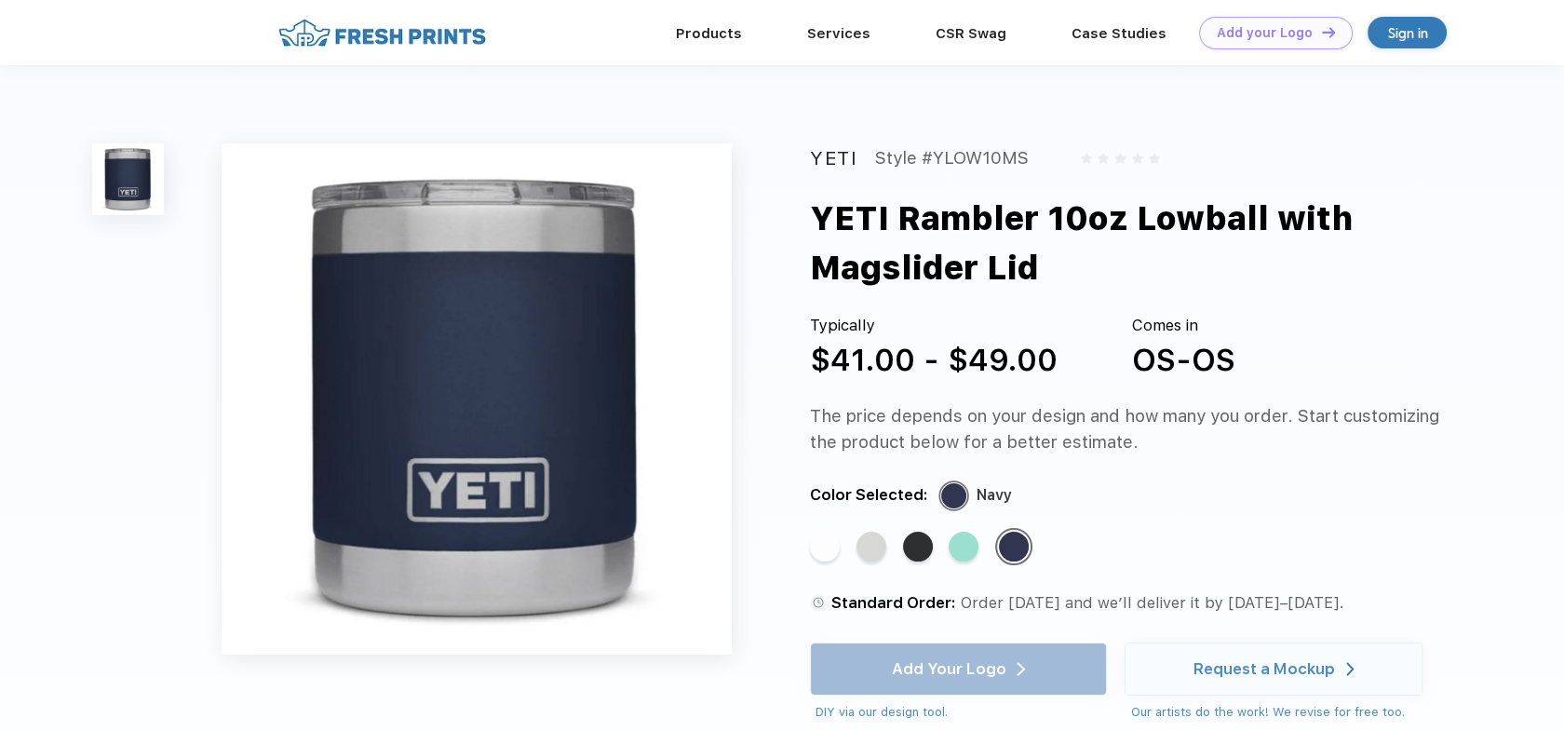
click at [944, 546] on div "Standard Color Standard Color Standard Color Standard Color Standard Color" at bounding box center [1113, 555] width 606 height 54
click at [960, 549] on div "Standard Color" at bounding box center [964, 547] width 30 height 30
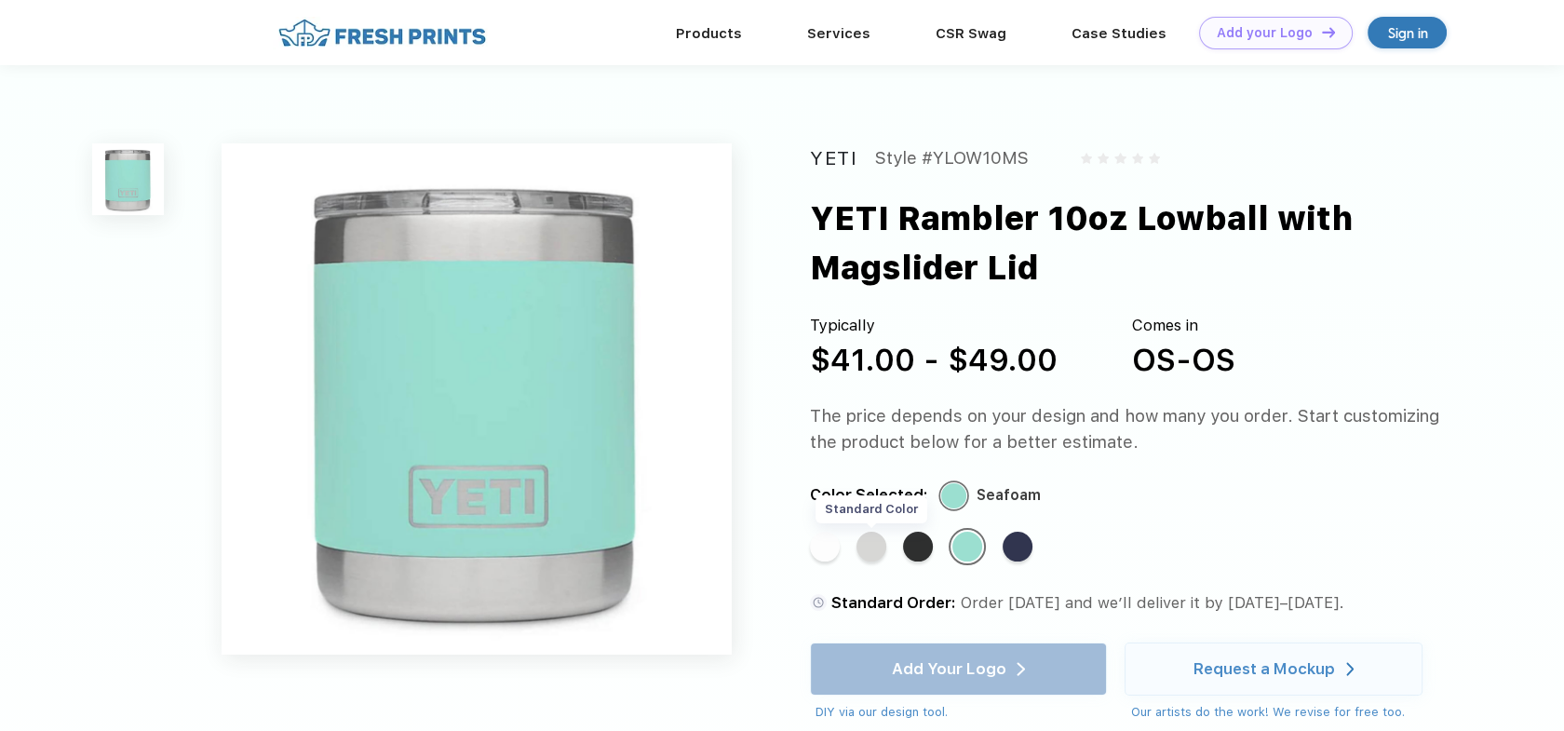
click at [877, 548] on div "Standard Color" at bounding box center [872, 547] width 30 height 30
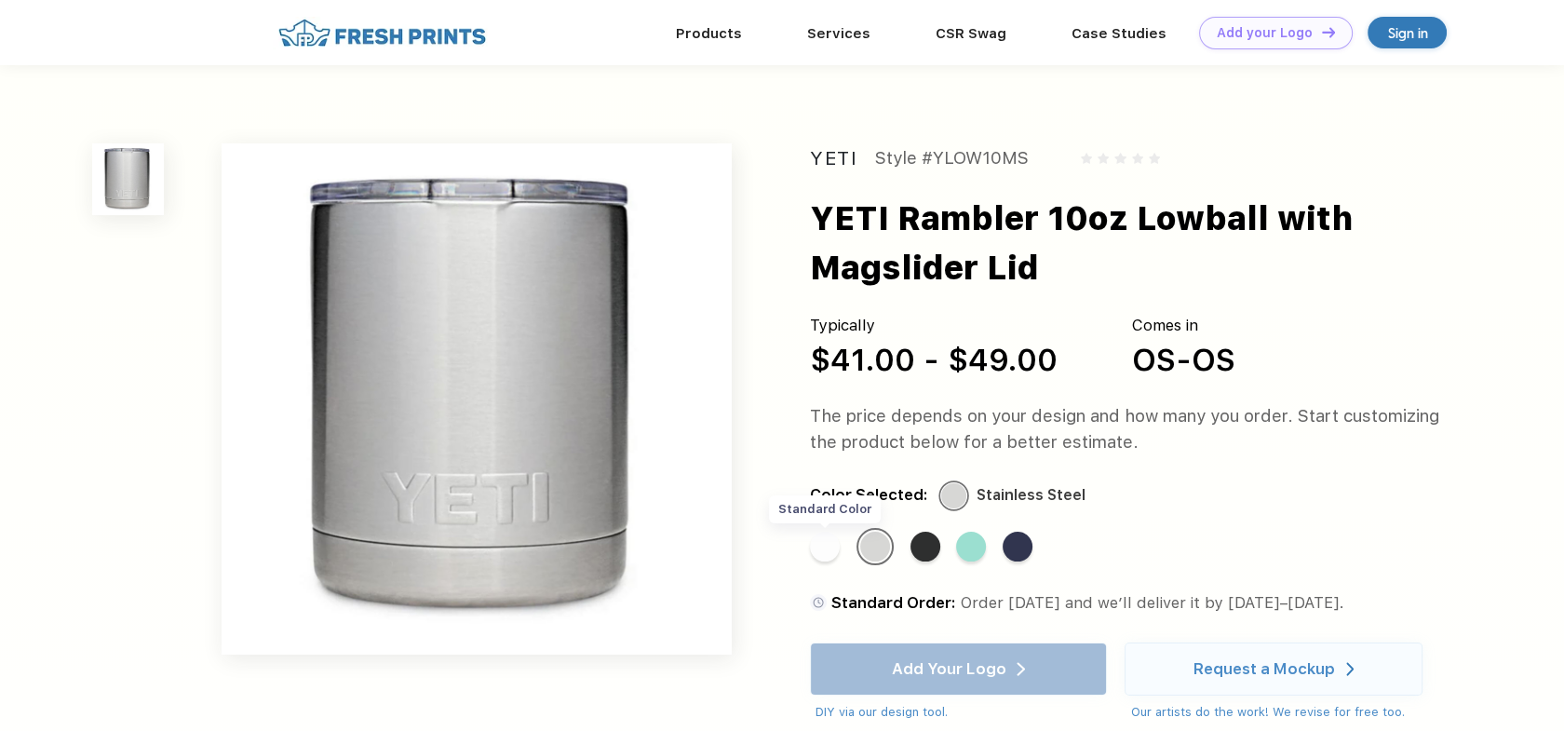
click at [831, 554] on div "Standard Color" at bounding box center [825, 547] width 30 height 30
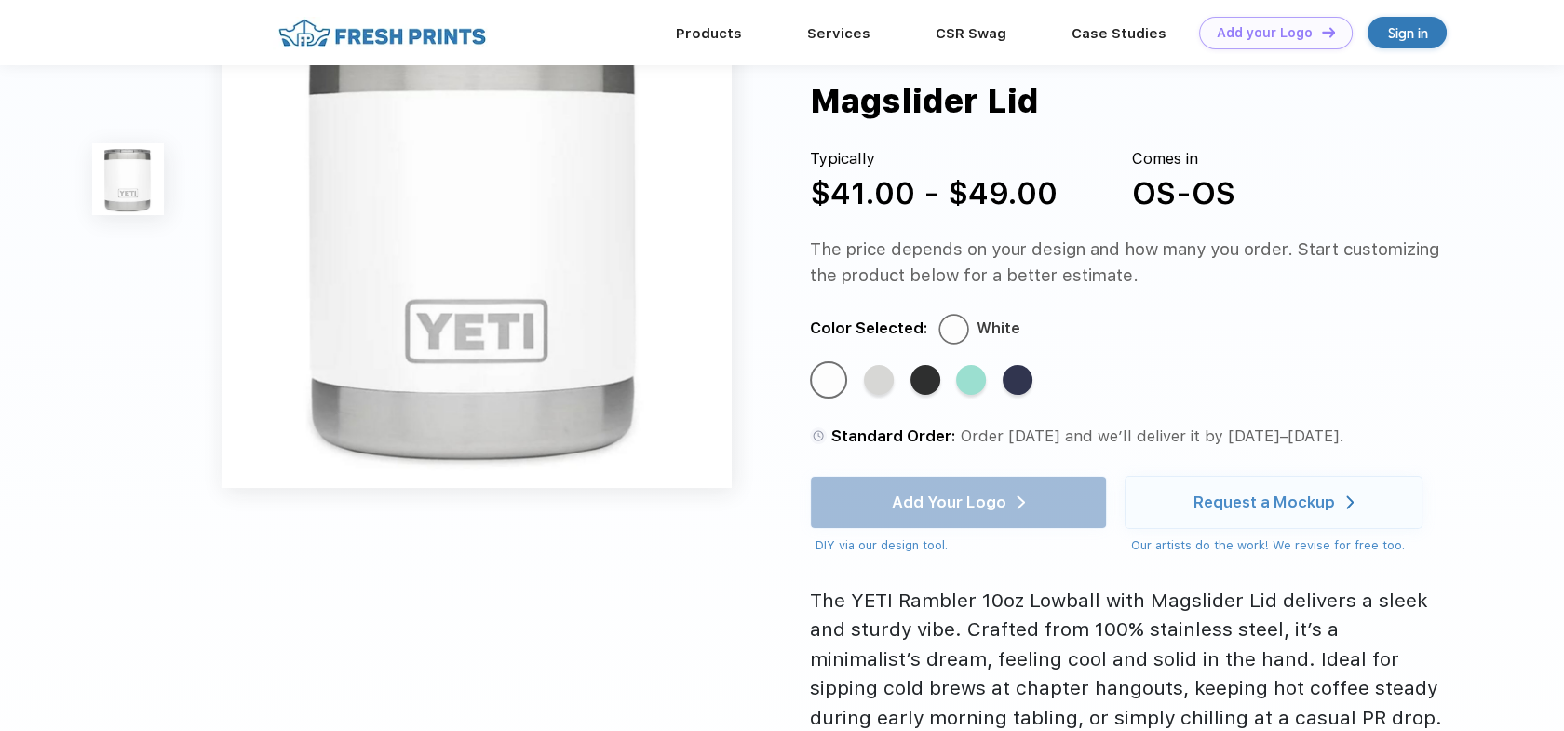
scroll to position [186, 0]
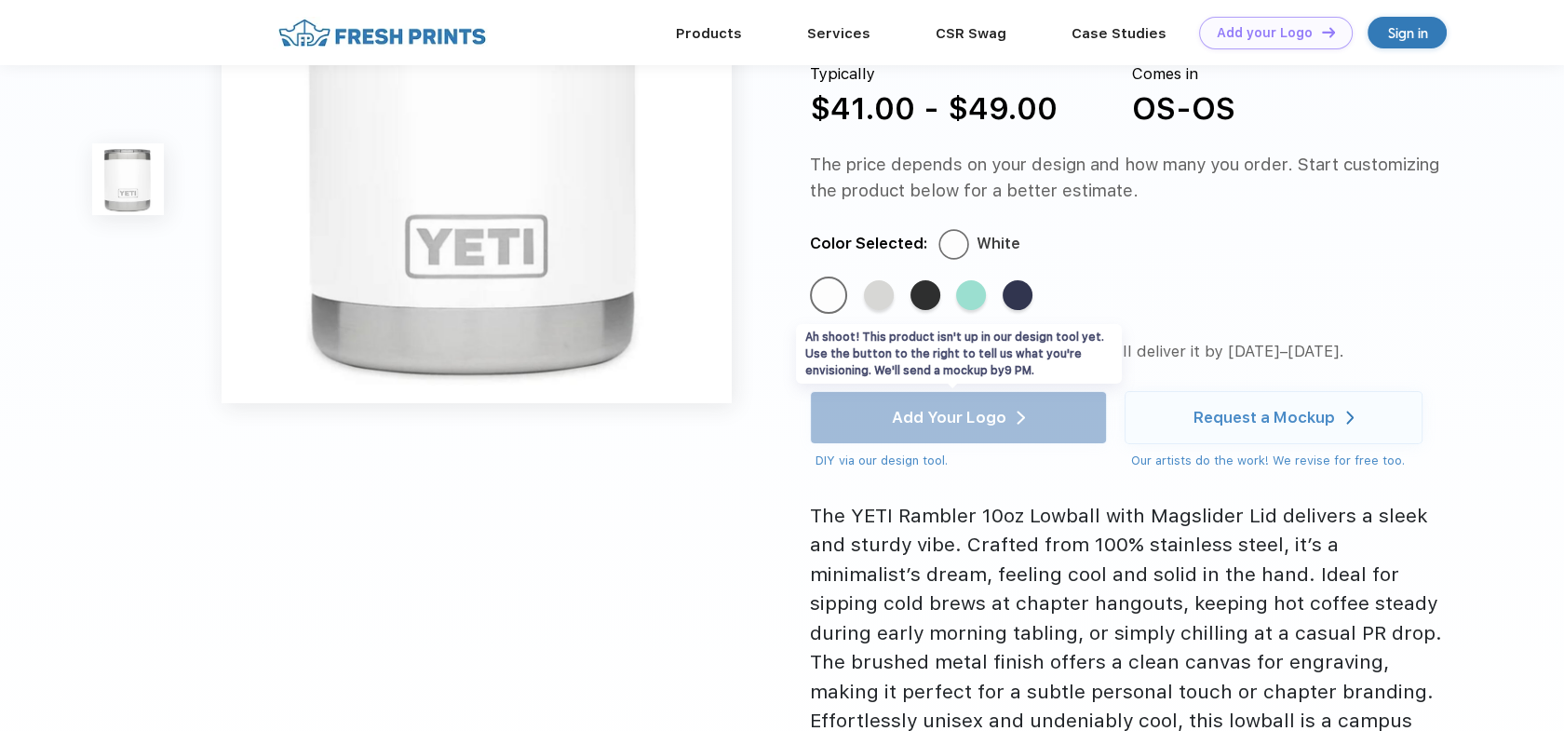
click at [994, 419] on div "Add Your Logo DIY via our design tool. Ah shoot! This product isn't up in our d…" at bounding box center [958, 430] width 297 height 78
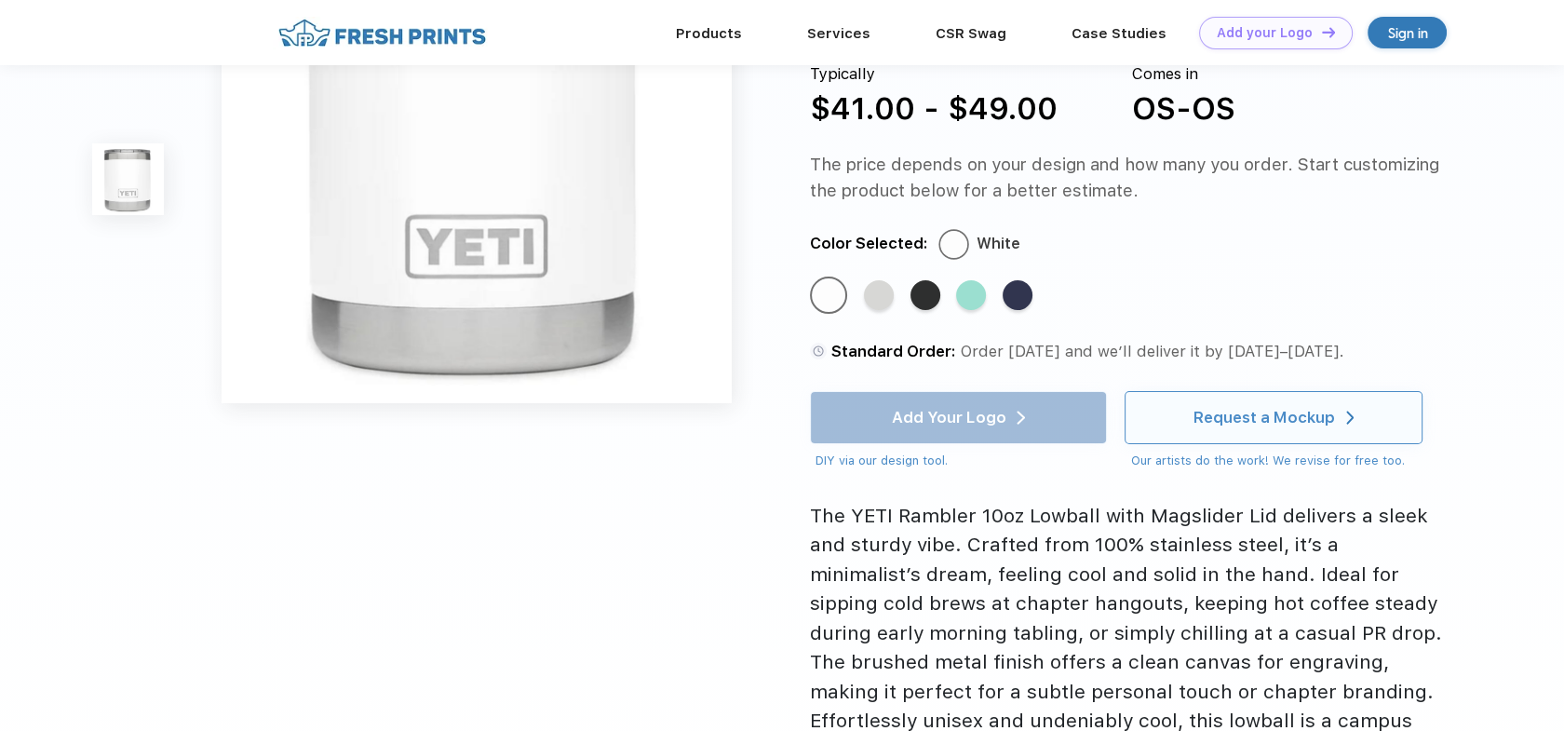
click at [1202, 417] on div "Request a Mockup" at bounding box center [1265, 417] width 142 height 19
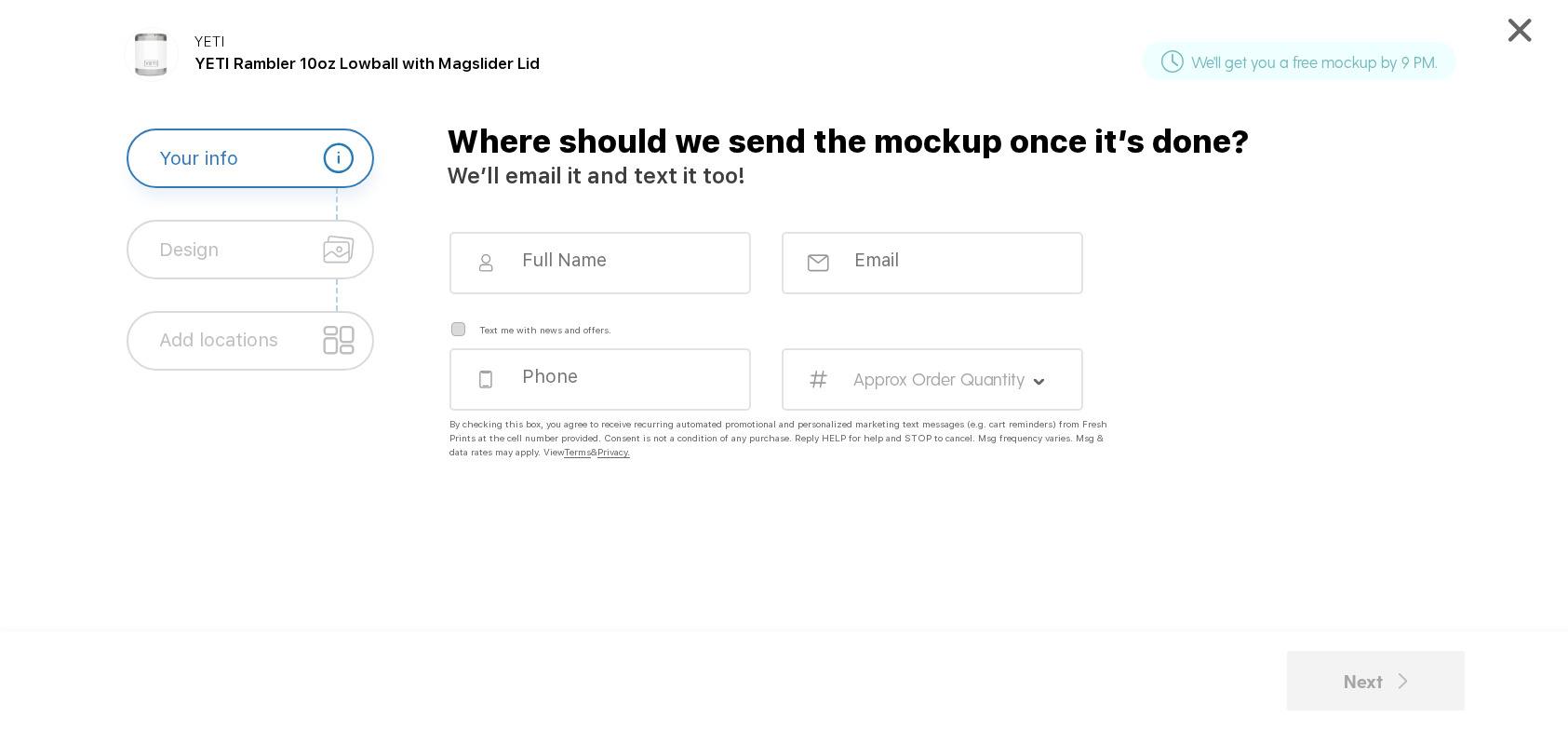
click at [1518, 27] on img at bounding box center [1519, 30] width 23 height 23
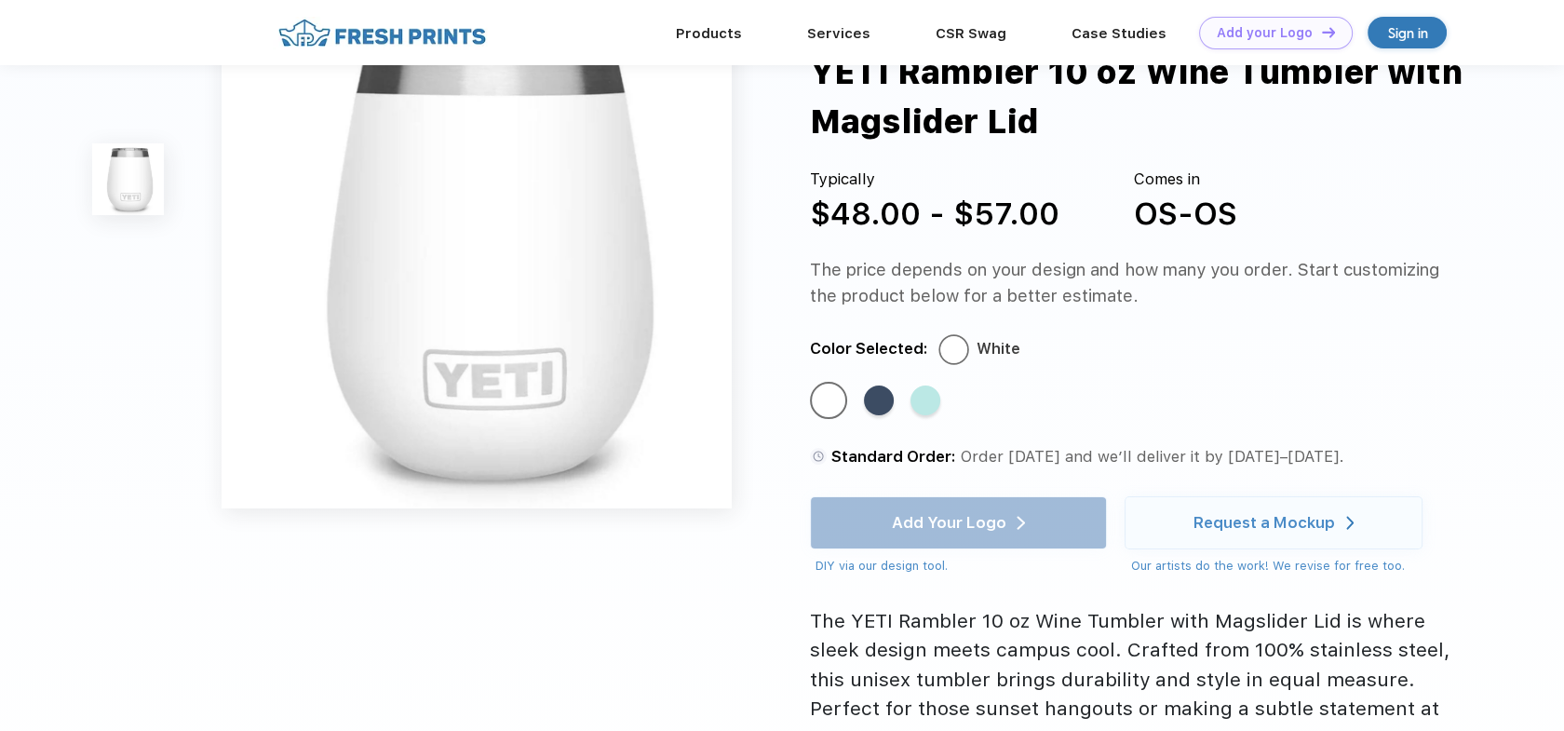
scroll to position [186, 0]
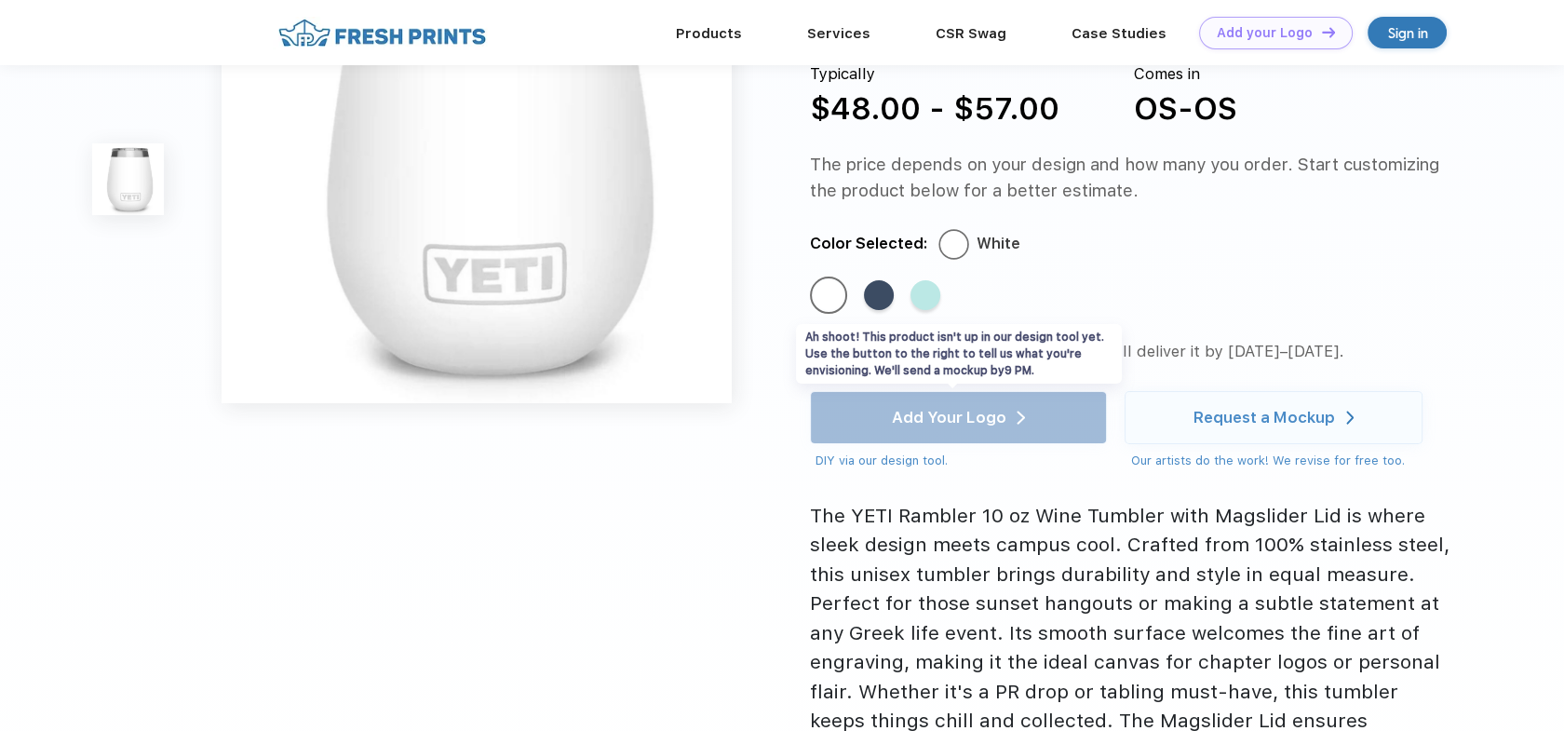
click at [1002, 429] on div "Add Your Logo DIY via our design tool. Ah shoot! This product isn't up in our d…" at bounding box center [958, 430] width 297 height 78
